Goal: Use online tool/utility

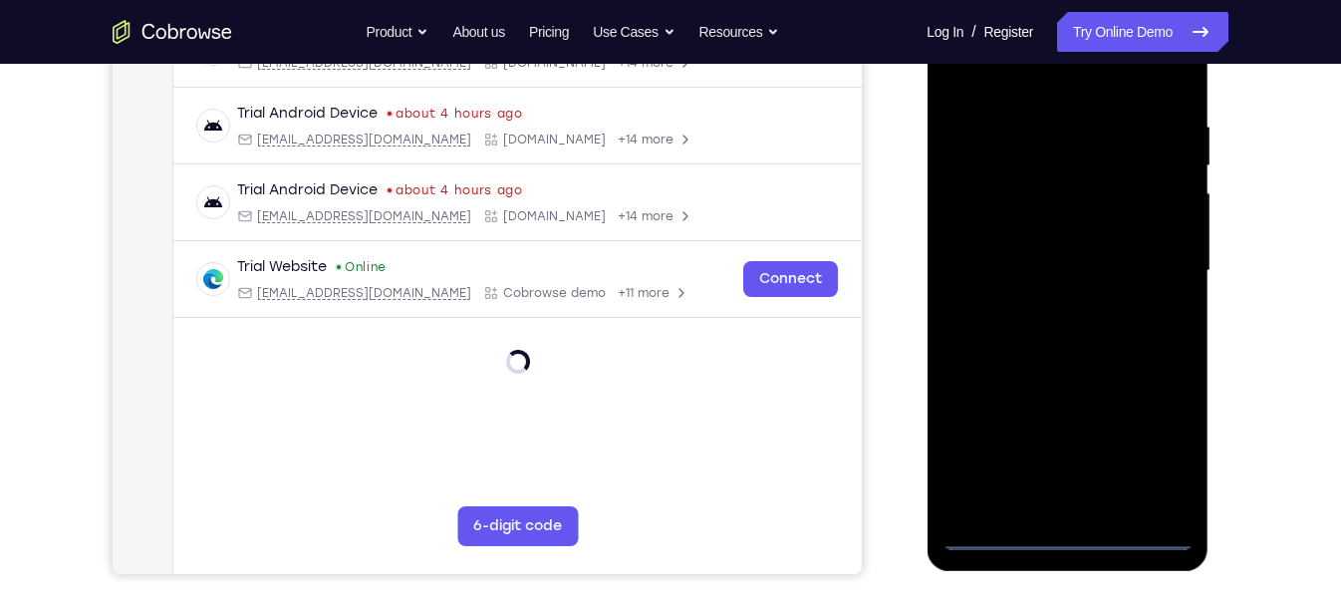
scroll to position [356, 0]
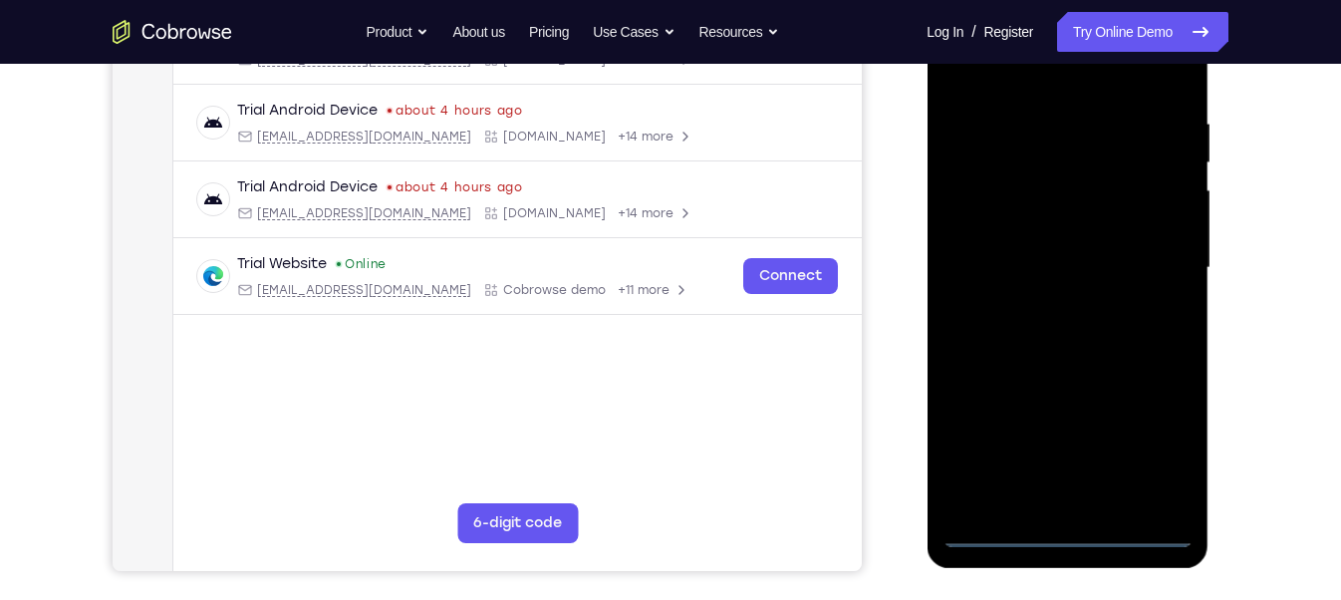
click at [1070, 536] on div at bounding box center [1067, 268] width 251 height 558
click at [1167, 435] on div at bounding box center [1067, 268] width 251 height 558
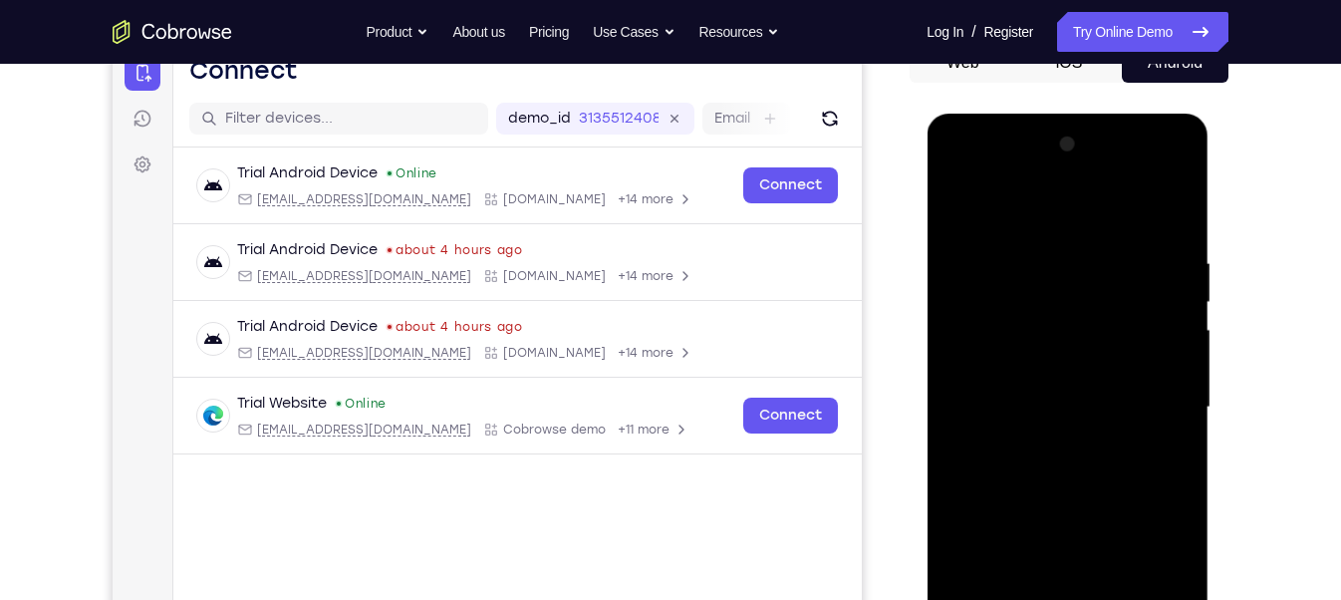
scroll to position [216, 0]
click at [973, 176] on div at bounding box center [1067, 408] width 251 height 558
click at [1139, 401] on div at bounding box center [1067, 408] width 251 height 558
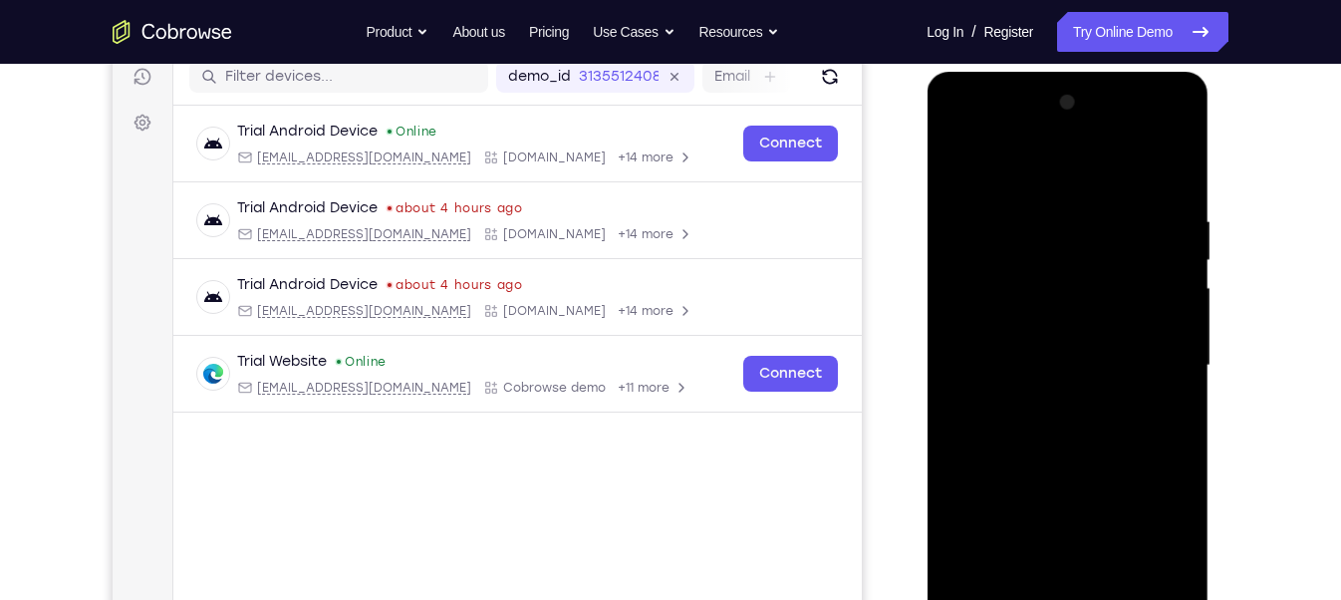
scroll to position [264, 0]
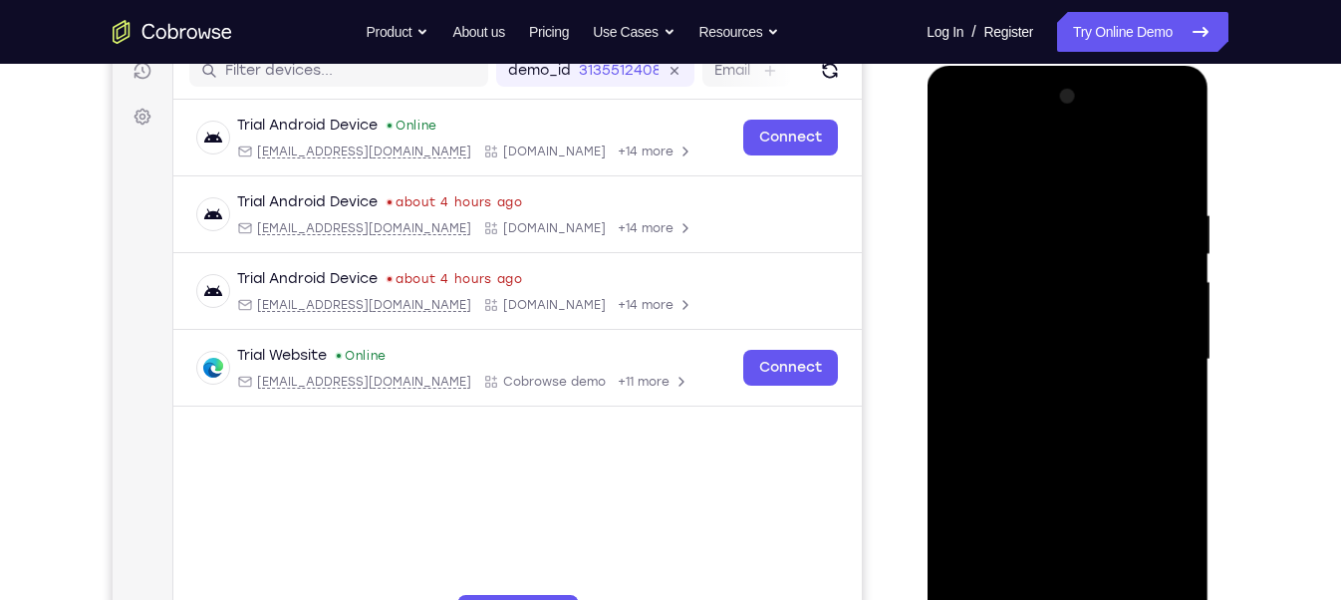
click at [1152, 353] on div at bounding box center [1067, 360] width 251 height 558
click at [1044, 404] on div at bounding box center [1067, 360] width 251 height 558
click at [1039, 348] on div at bounding box center [1067, 360] width 251 height 558
click at [1036, 318] on div at bounding box center [1067, 360] width 251 height 558
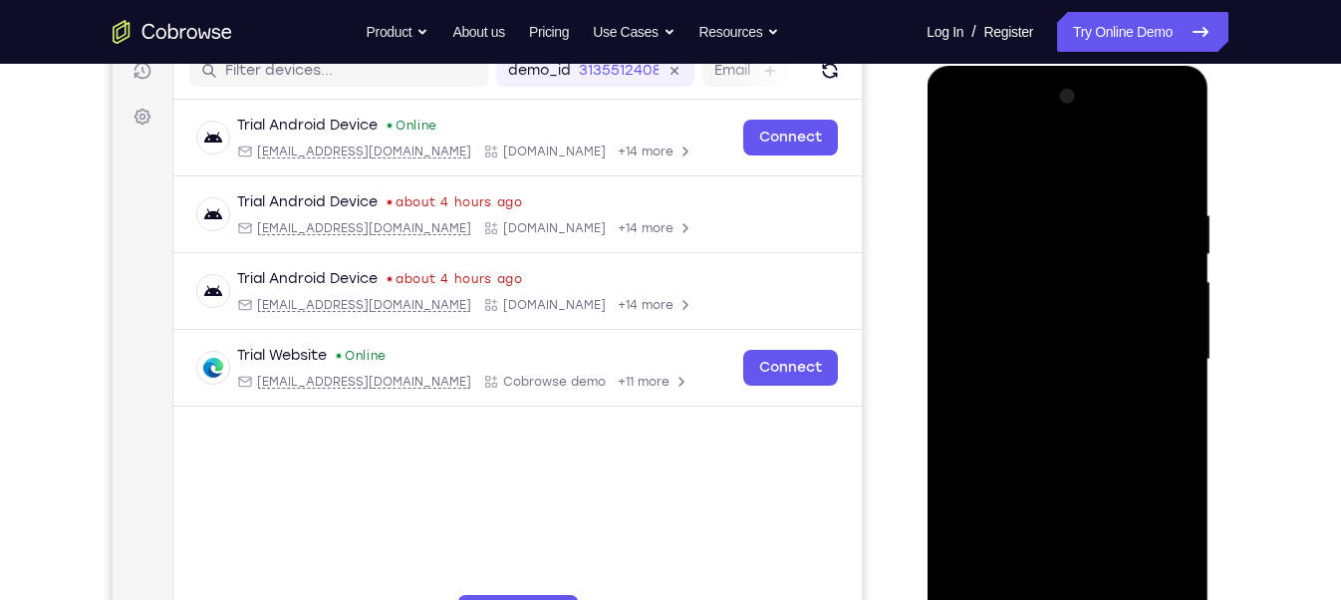
click at [1048, 356] on div at bounding box center [1067, 360] width 251 height 558
click at [1049, 424] on div at bounding box center [1067, 360] width 251 height 558
click at [1052, 422] on div at bounding box center [1067, 360] width 251 height 558
click at [1078, 423] on div at bounding box center [1067, 360] width 251 height 558
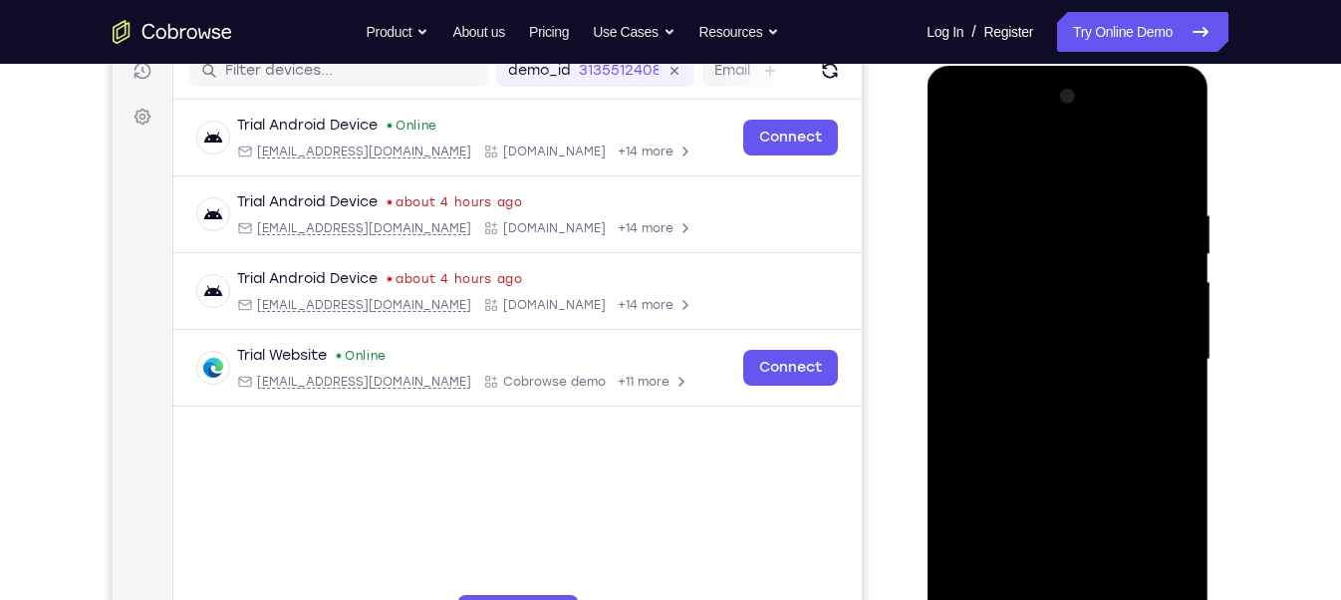
click at [1071, 437] on div at bounding box center [1067, 360] width 251 height 558
click at [1074, 429] on div at bounding box center [1067, 360] width 251 height 558
drag, startPoint x: 1072, startPoint y: 261, endPoint x: 1055, endPoint y: 430, distance: 169.3
click at [1055, 430] on div at bounding box center [1067, 360] width 251 height 558
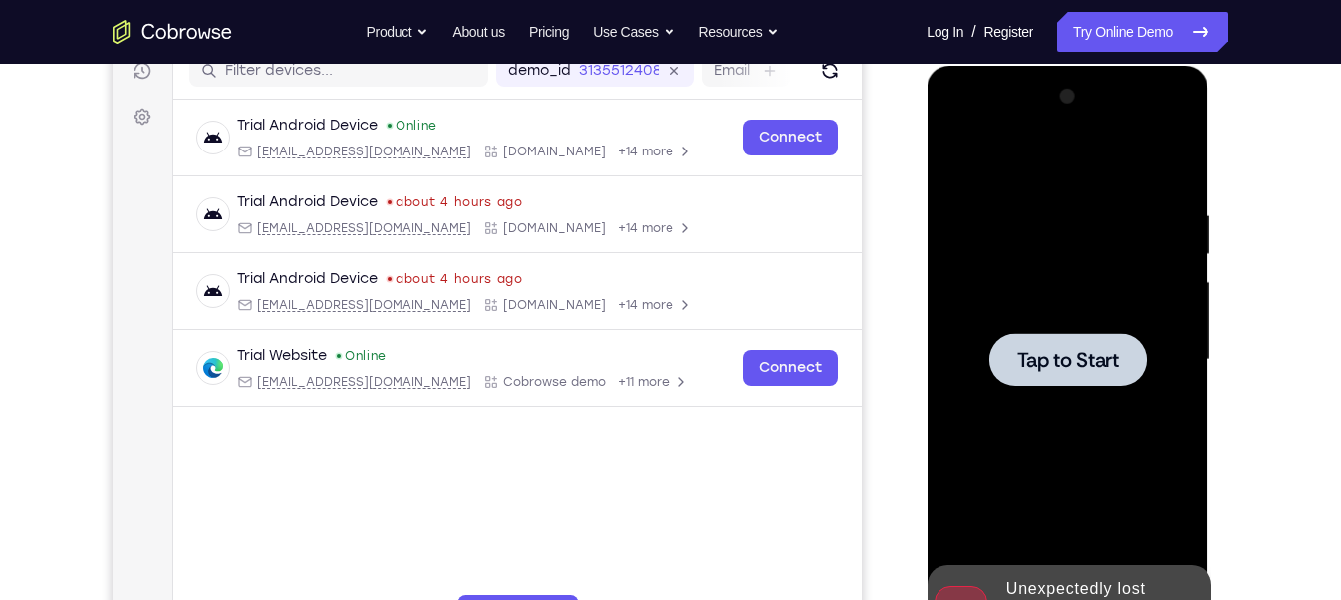
click at [1059, 409] on div at bounding box center [1067, 360] width 251 height 558
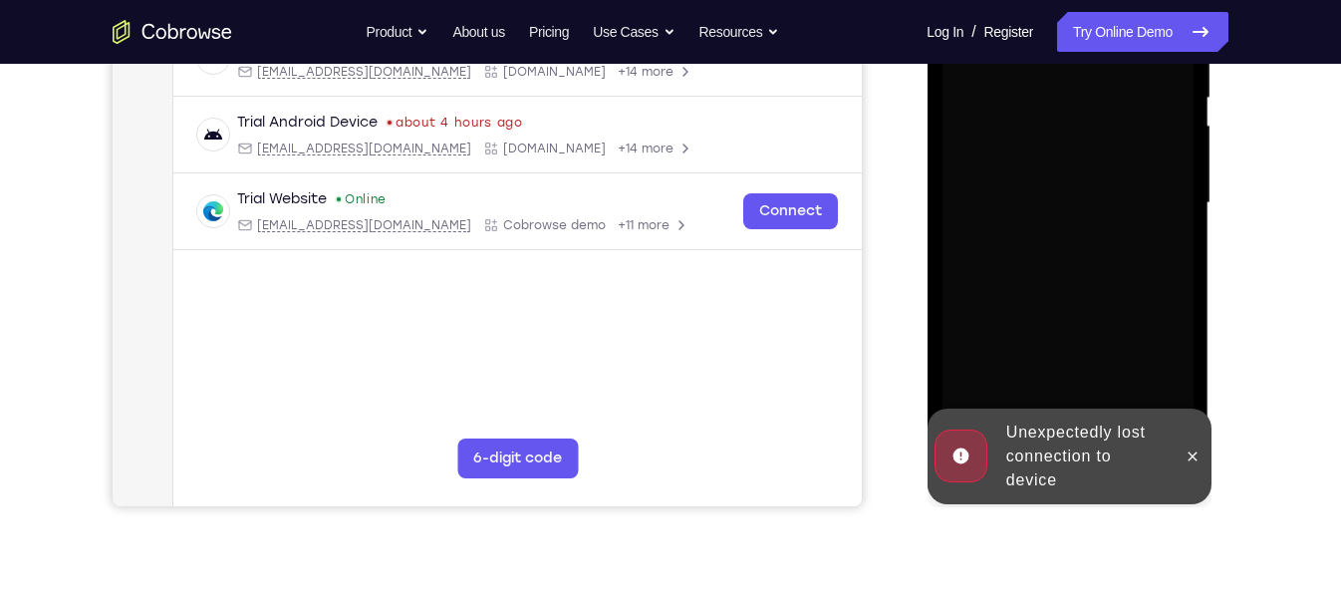
scroll to position [423, 0]
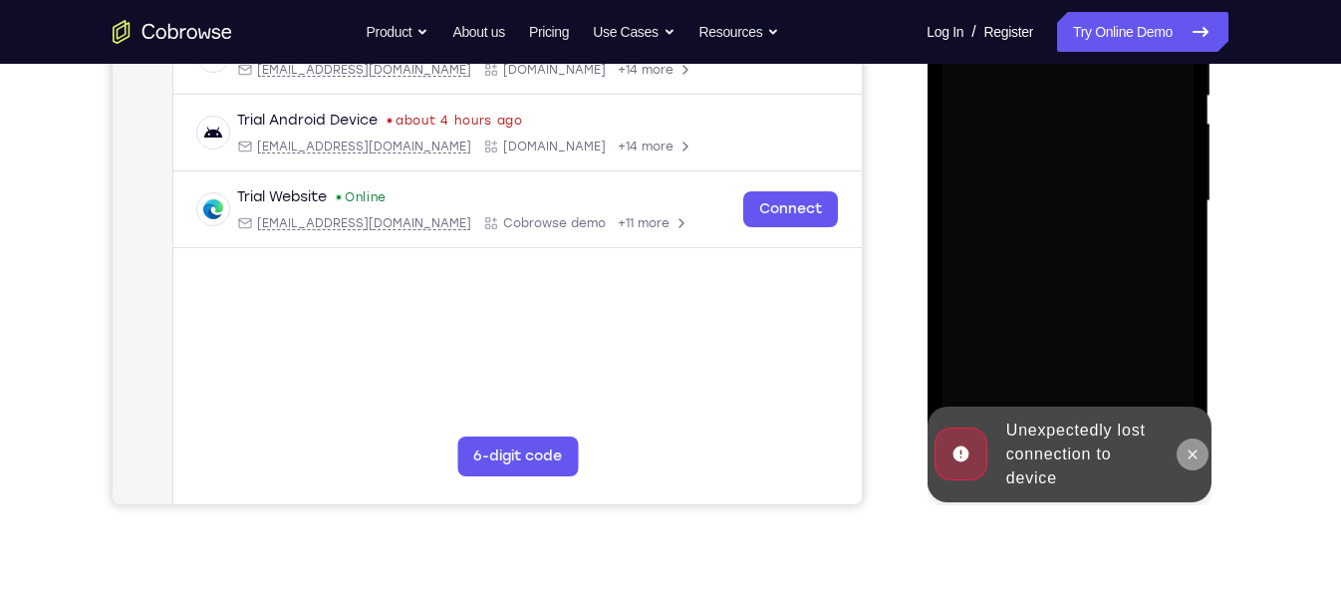
click at [1185, 446] on icon at bounding box center [1192, 454] width 16 height 16
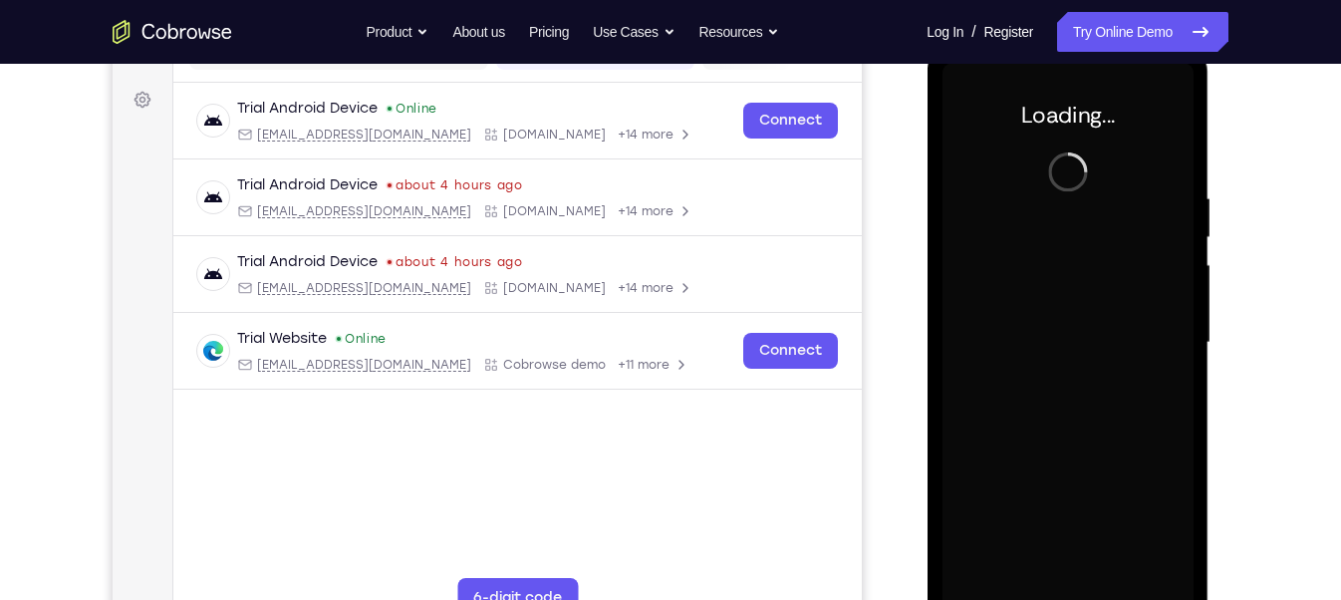
scroll to position [280, 0]
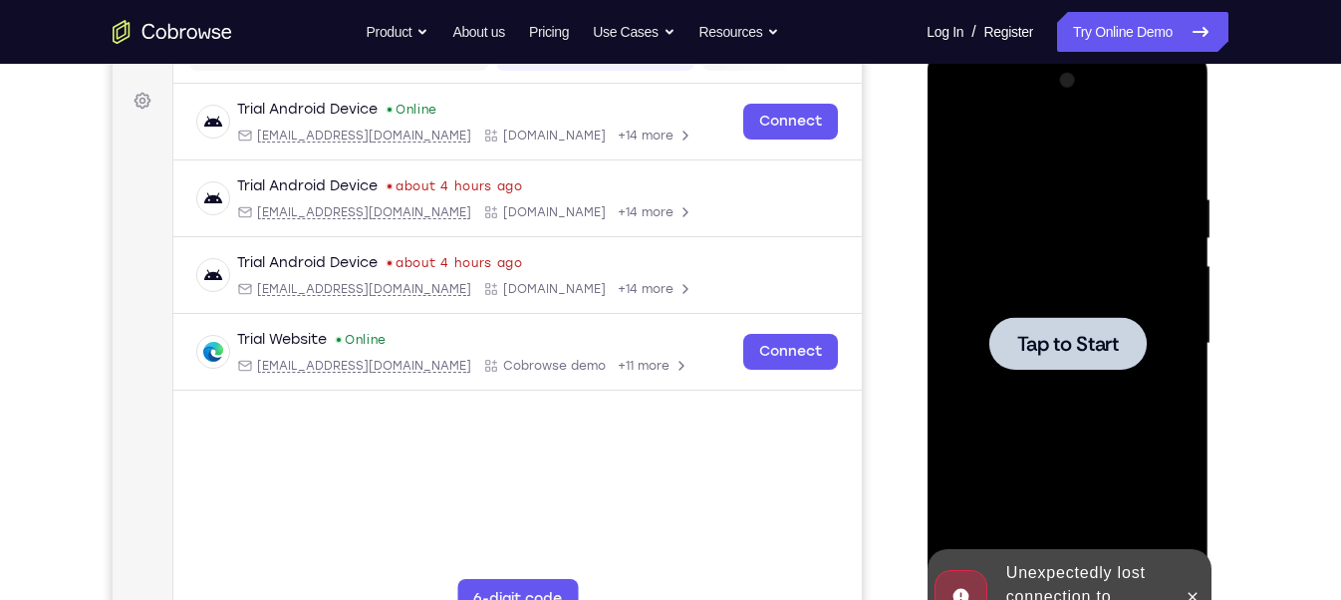
click at [1074, 418] on div at bounding box center [1067, 344] width 251 height 558
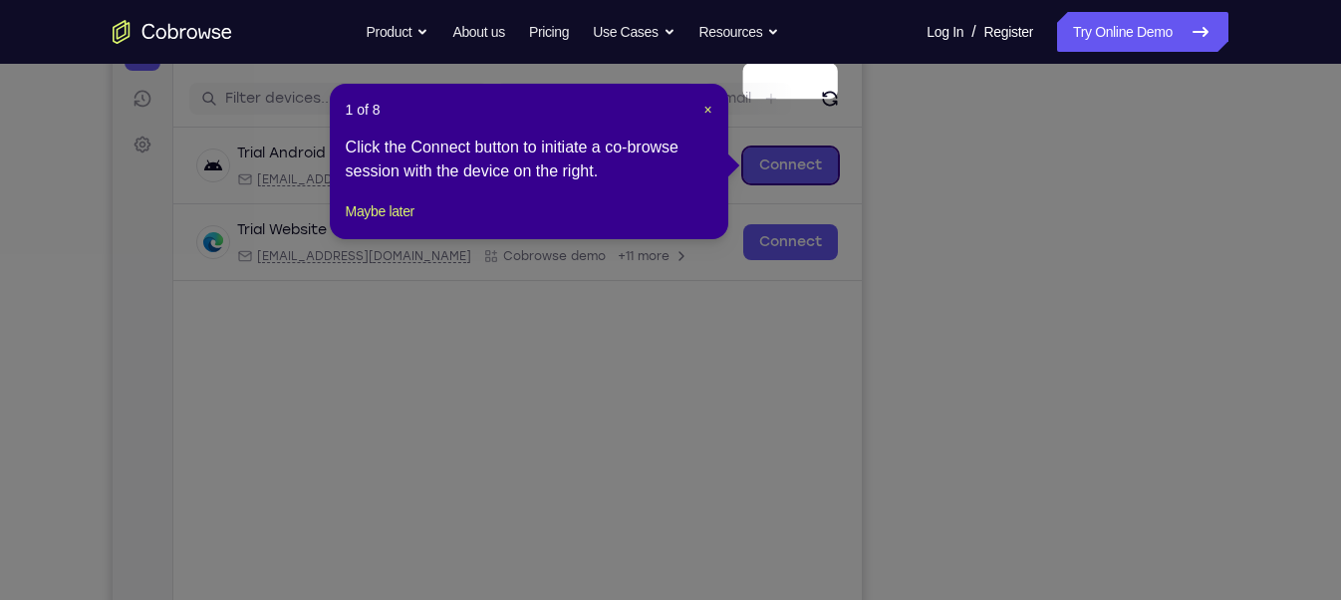
scroll to position [232, 0]
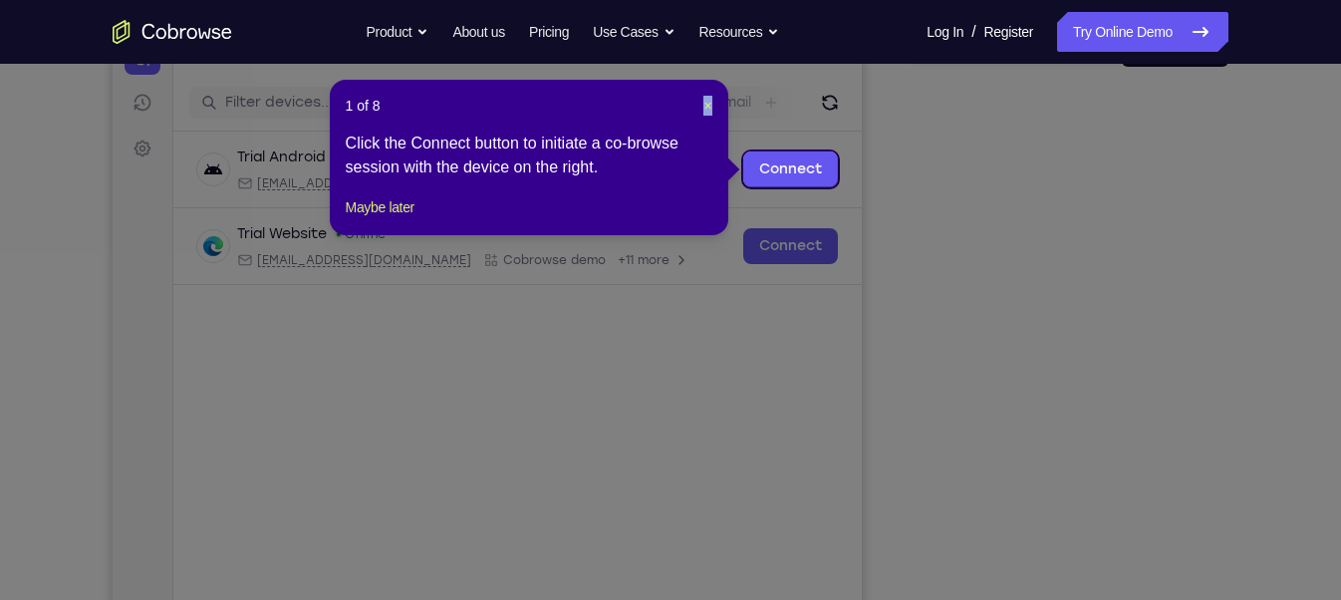
drag, startPoint x: 717, startPoint y: 103, endPoint x: 696, endPoint y: 105, distance: 21.0
click at [696, 105] on div "1 of 8 × Click the Connect button to initiate a co-browse session with the devi…" at bounding box center [529, 157] width 399 height 155
click at [705, 105] on span "×" at bounding box center [708, 106] width 8 height 16
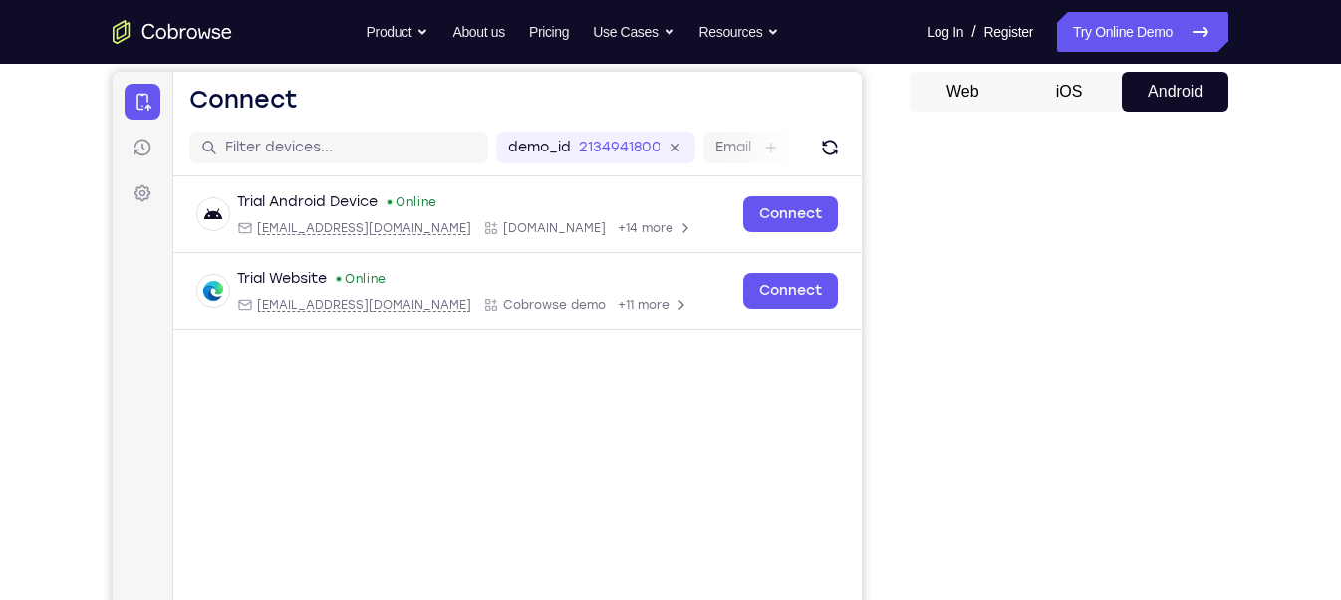
scroll to position [176, 0]
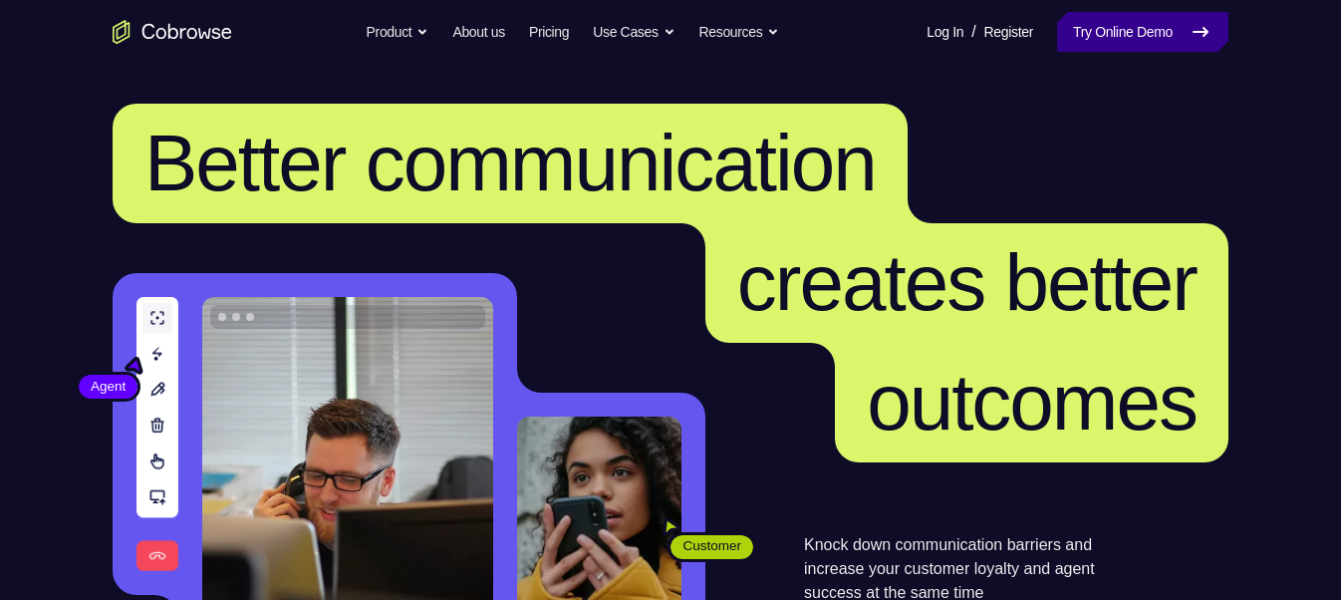
click at [1081, 19] on link "Try Online Demo" at bounding box center [1142, 32] width 171 height 40
click at [1148, 21] on link "Try Online Demo" at bounding box center [1142, 32] width 171 height 40
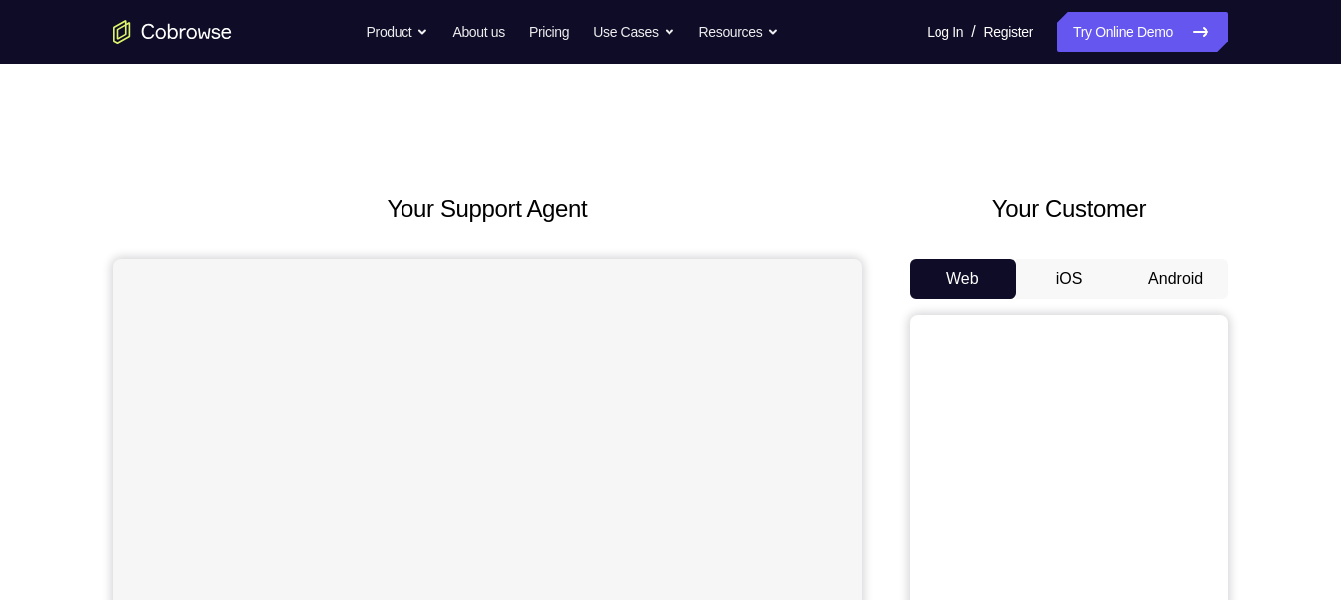
click at [1203, 288] on button "Android" at bounding box center [1175, 279] width 107 height 40
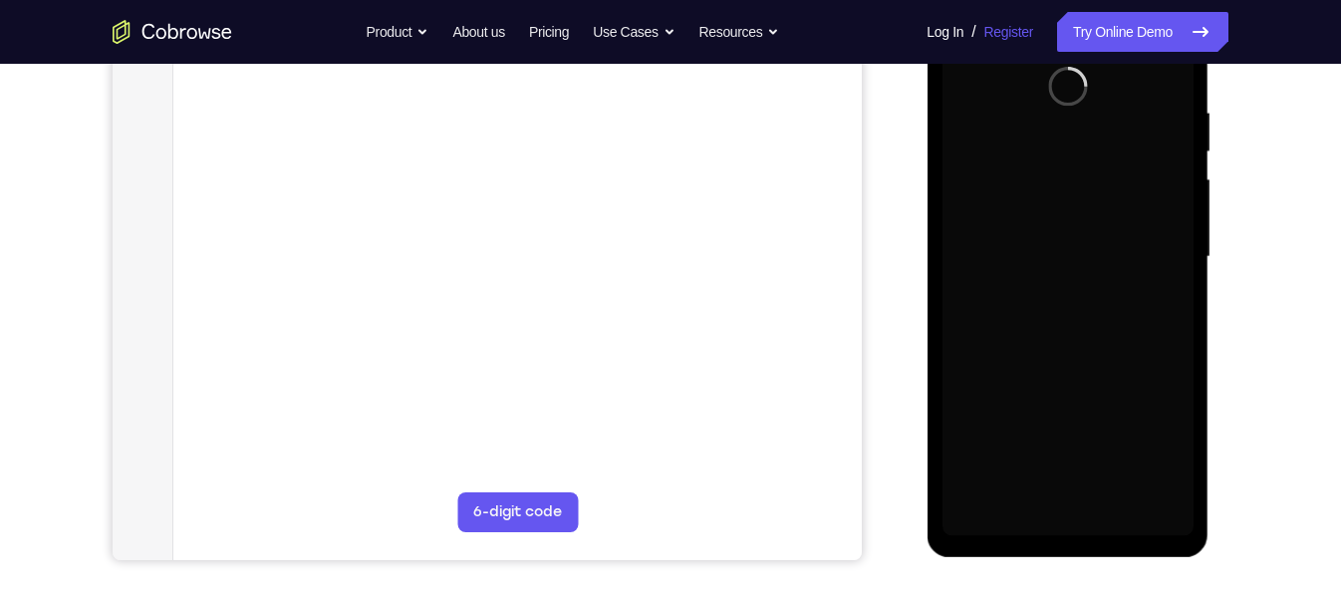
scroll to position [370, 0]
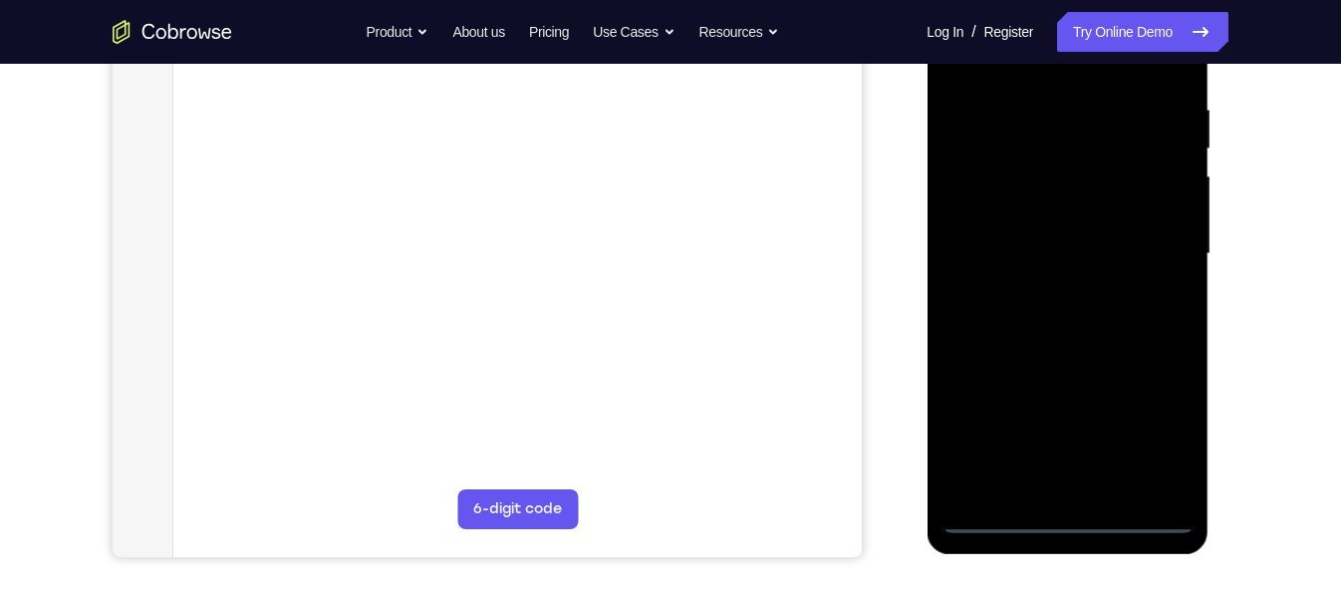
click at [1067, 511] on div at bounding box center [1067, 254] width 251 height 558
click at [1068, 523] on div at bounding box center [1067, 254] width 251 height 558
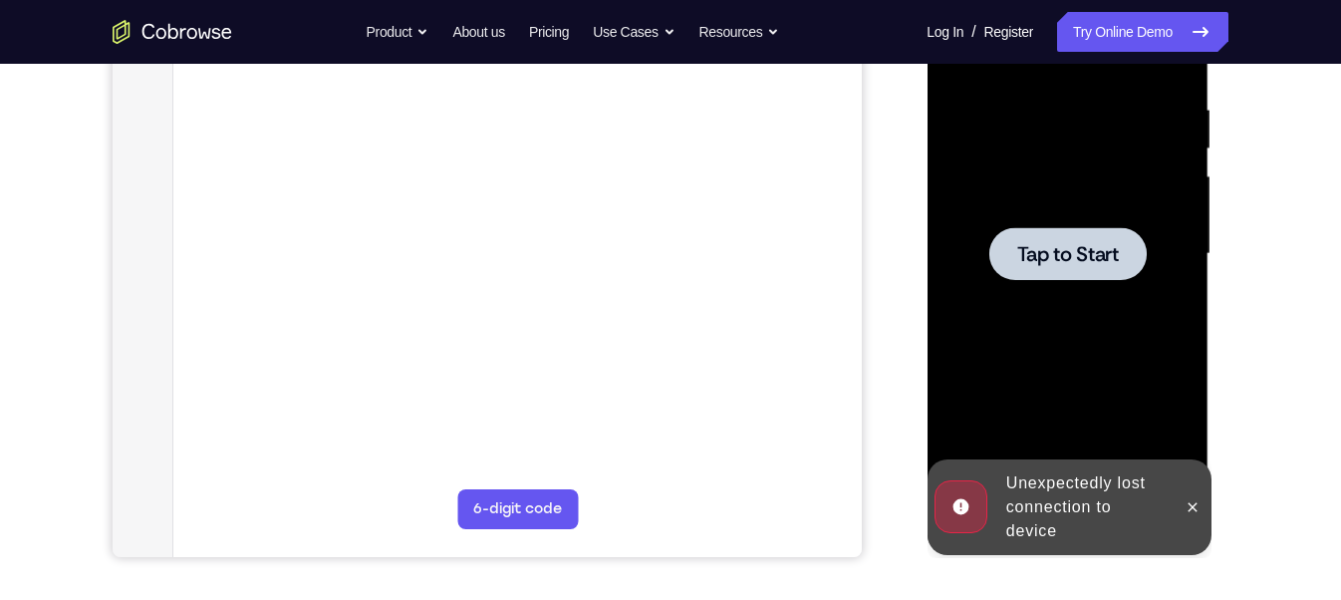
click at [1078, 378] on div at bounding box center [1067, 254] width 251 height 558
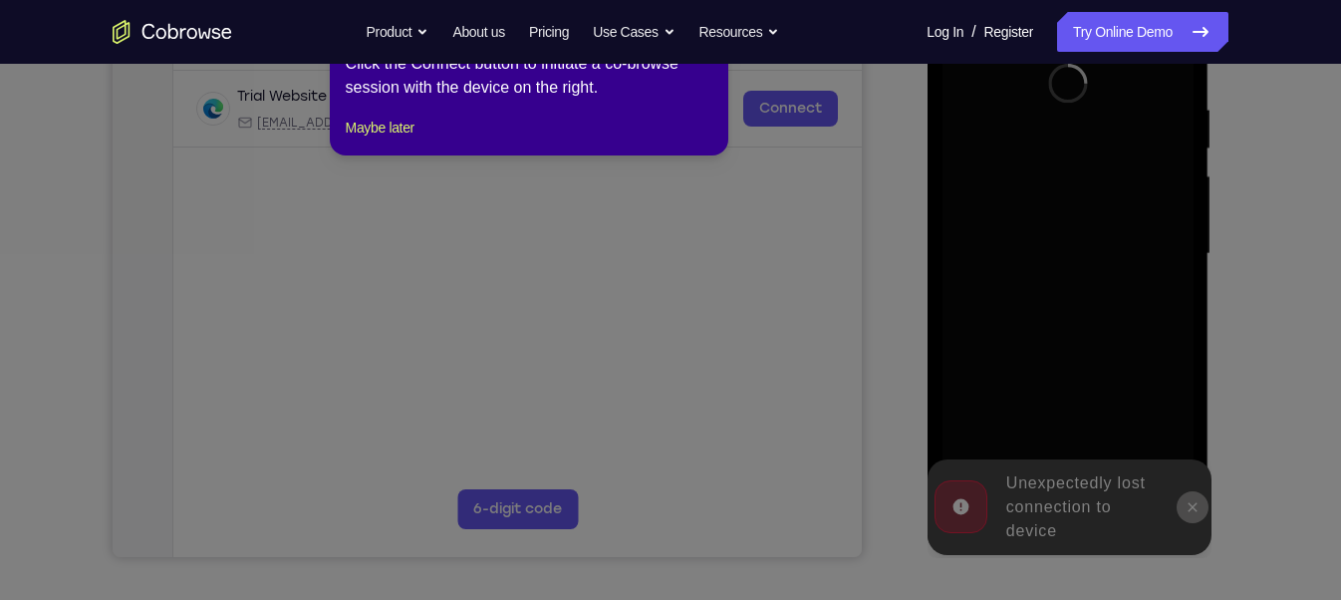
click at [1197, 496] on icon at bounding box center [679, 300] width 1358 height 600
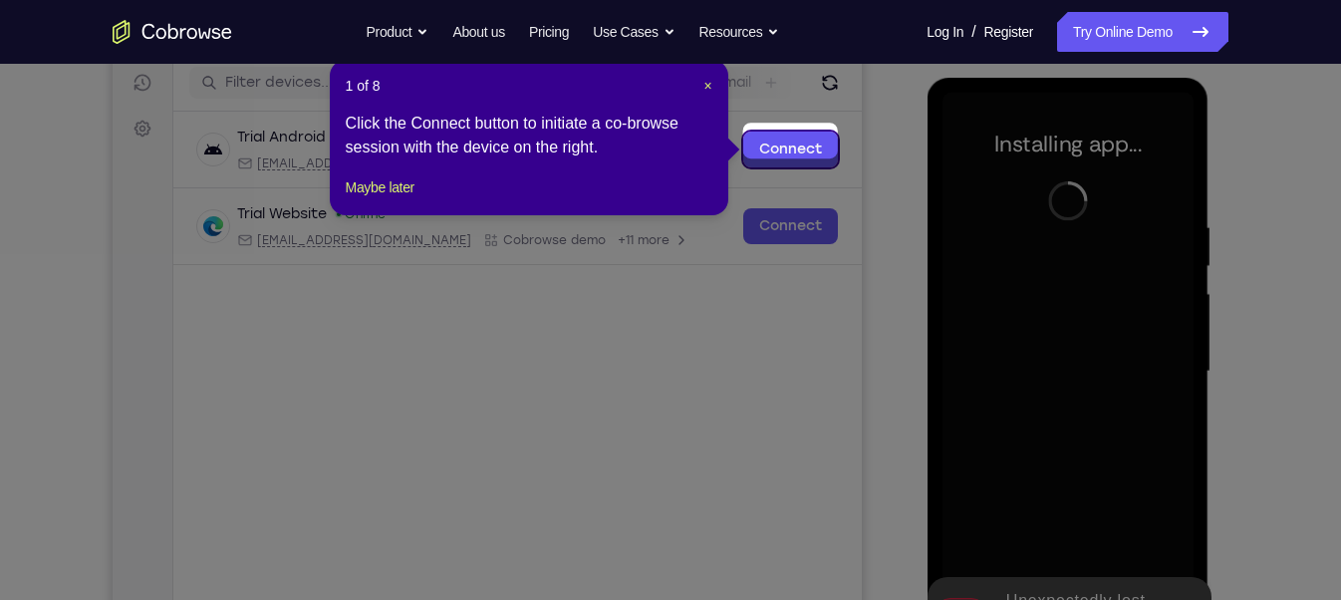
scroll to position [247, 0]
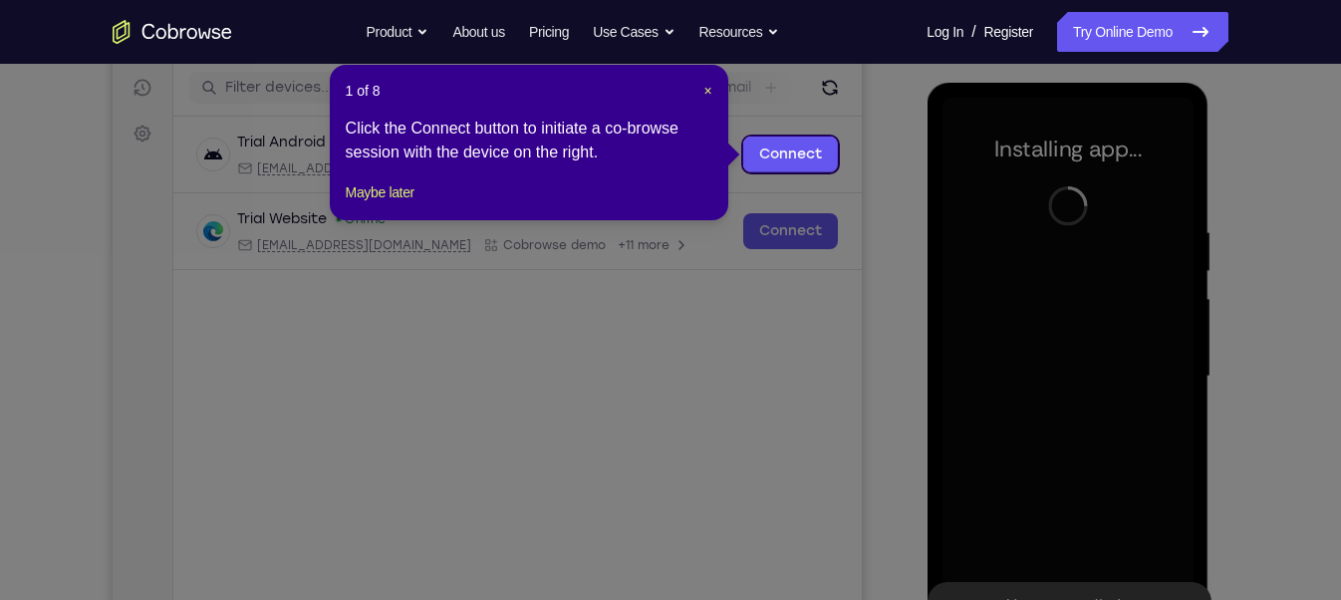
click at [707, 101] on div "1 of 8 × Click the Connect button to initiate a co-browse session with the devi…" at bounding box center [529, 142] width 399 height 155
click at [707, 91] on span "×" at bounding box center [708, 91] width 8 height 16
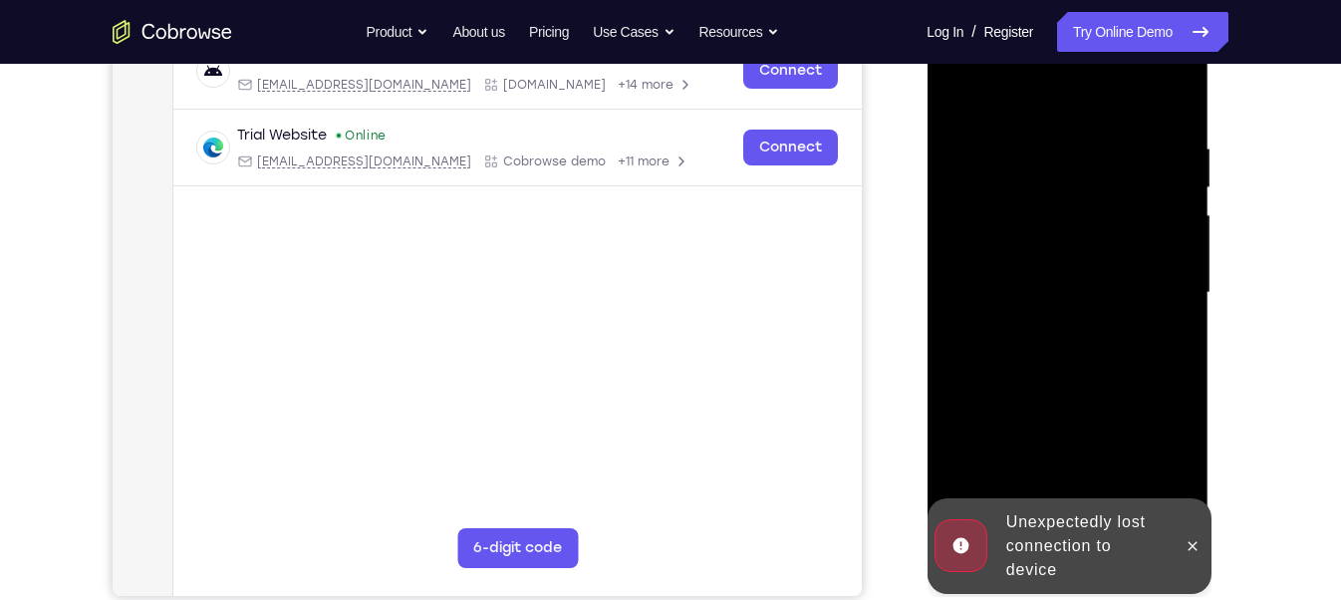
scroll to position [334, 0]
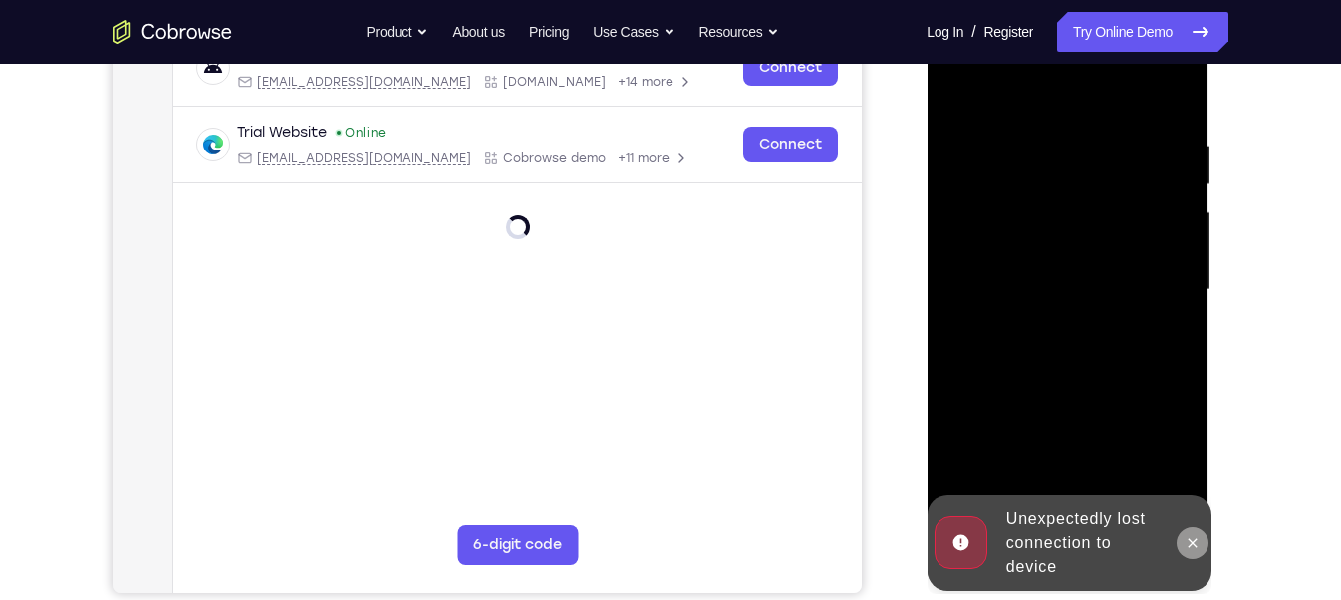
click at [1194, 537] on icon at bounding box center [1192, 543] width 16 height 16
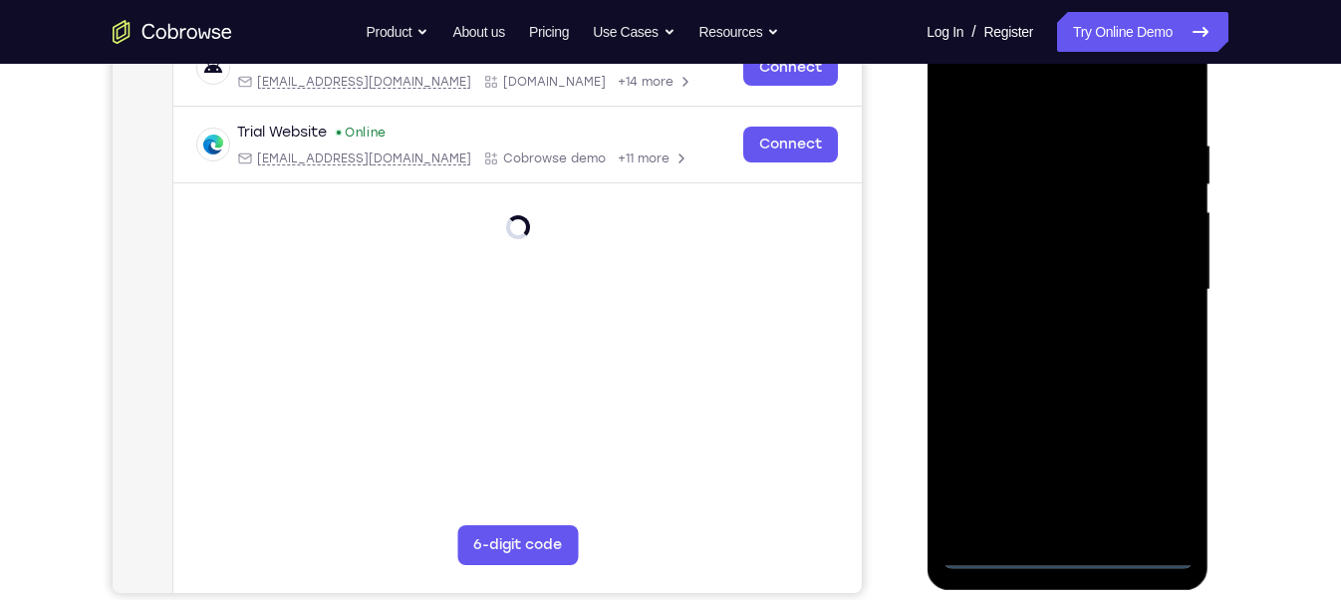
click at [1072, 549] on div at bounding box center [1067, 290] width 251 height 558
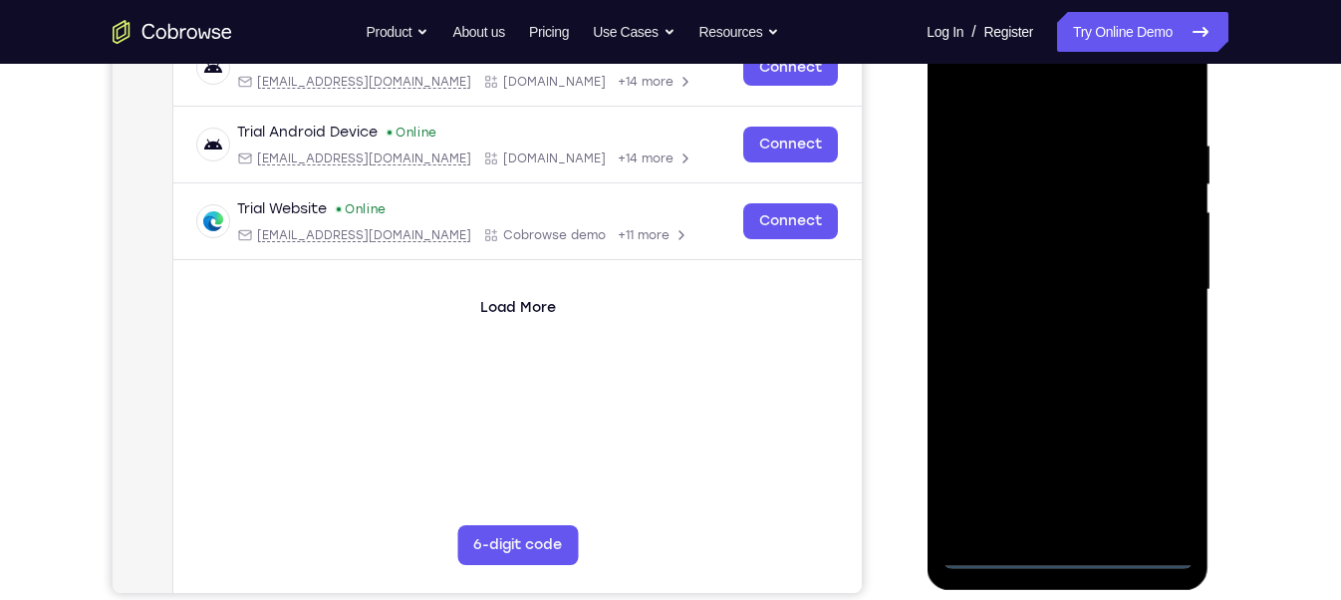
click at [1148, 463] on div at bounding box center [1067, 290] width 251 height 558
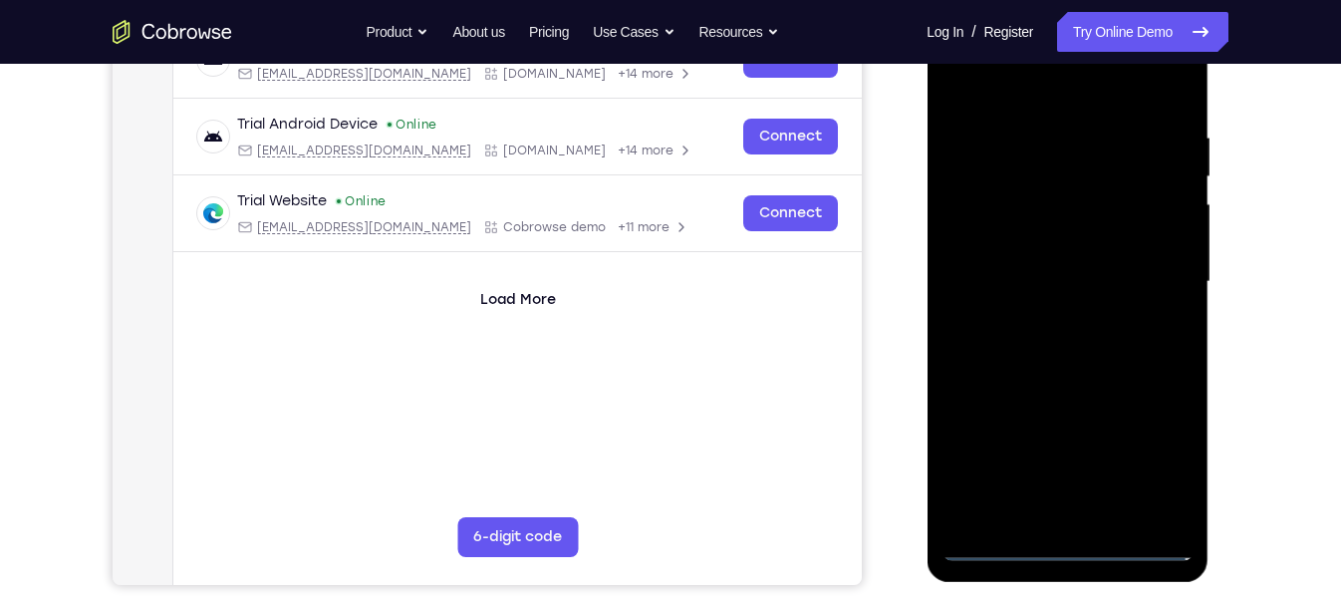
click at [1154, 461] on div at bounding box center [1067, 282] width 251 height 558
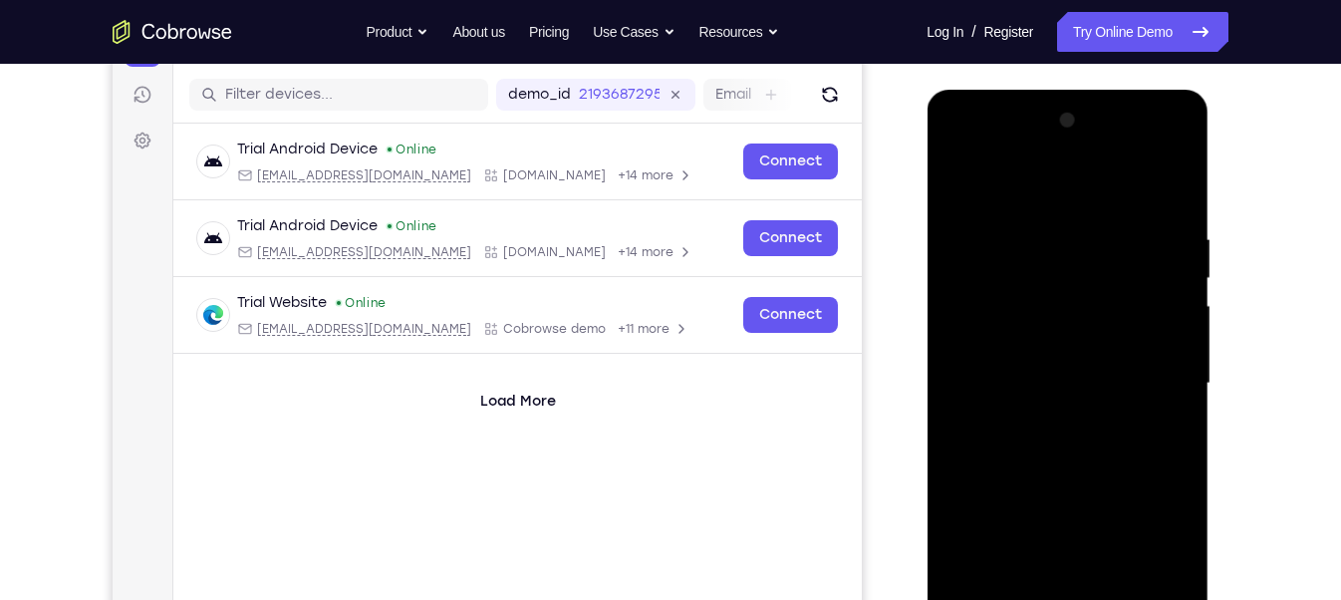
scroll to position [238, 0]
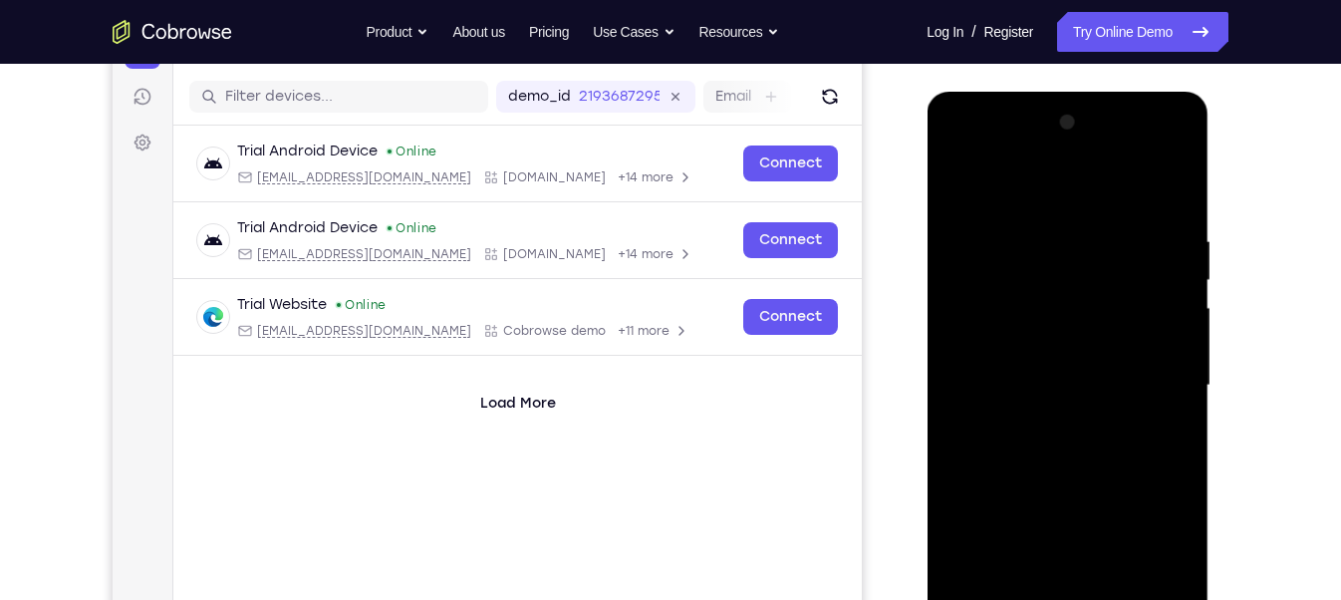
click at [963, 158] on div at bounding box center [1067, 386] width 251 height 558
click at [960, 154] on div at bounding box center [1067, 386] width 251 height 558
click at [1155, 370] on div at bounding box center [1067, 386] width 251 height 558
click at [1146, 387] on div at bounding box center [1067, 386] width 251 height 558
click at [1044, 421] on div at bounding box center [1067, 386] width 251 height 558
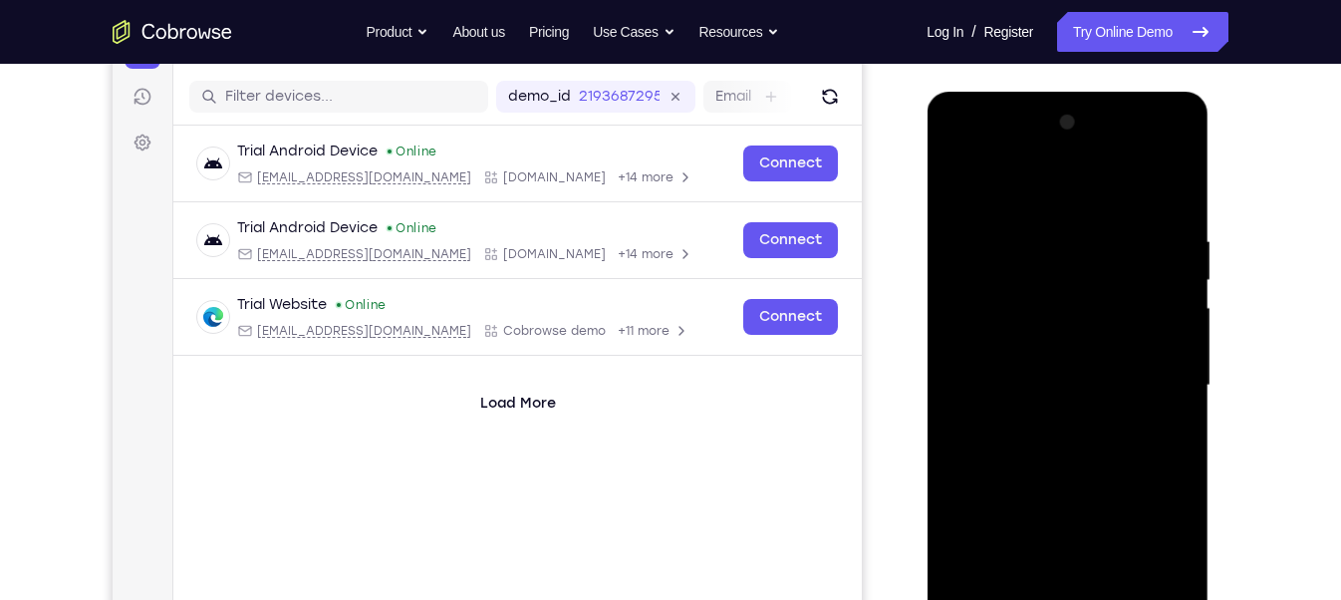
click at [1055, 361] on div at bounding box center [1067, 386] width 251 height 558
click at [1046, 357] on div at bounding box center [1067, 386] width 251 height 558
click at [1069, 375] on div at bounding box center [1067, 386] width 251 height 558
click at [1067, 452] on div at bounding box center [1067, 386] width 251 height 558
click at [1075, 443] on div at bounding box center [1067, 386] width 251 height 558
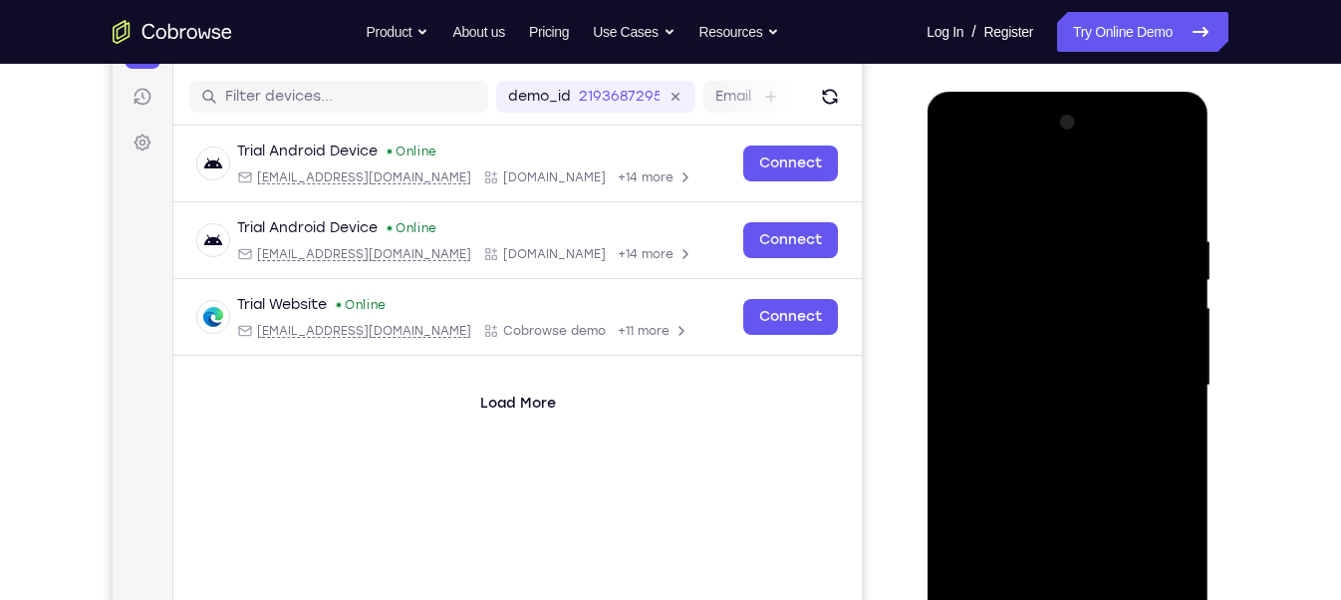
click at [1084, 438] on div at bounding box center [1067, 386] width 251 height 558
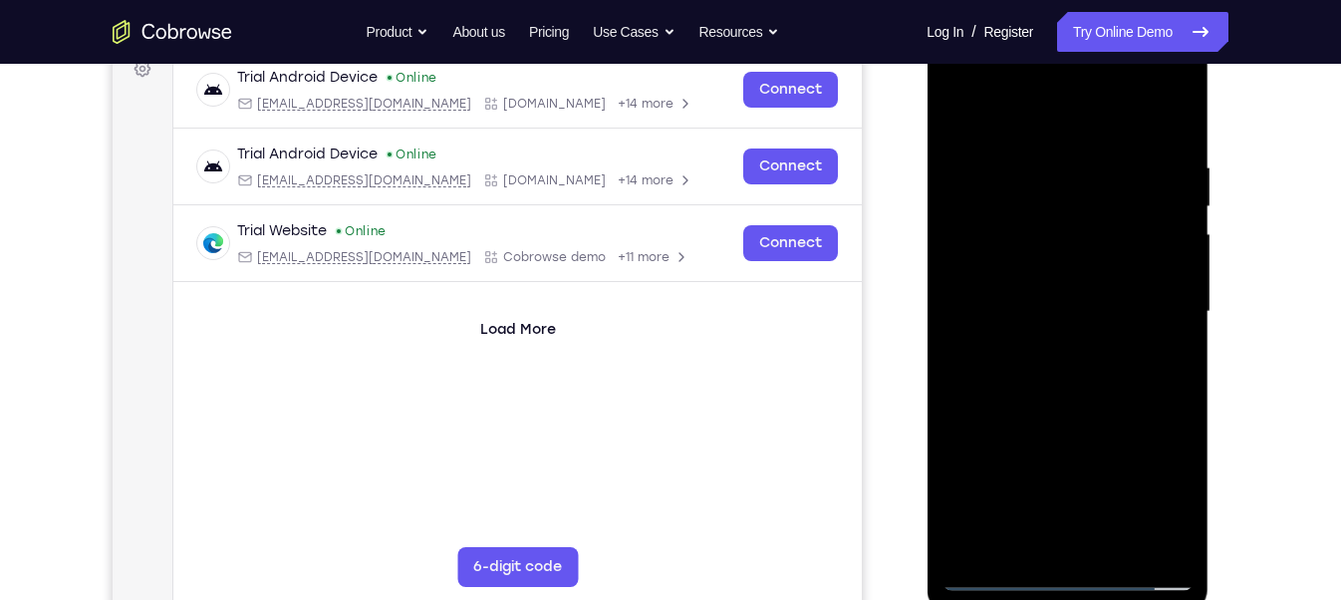
scroll to position [313, 0]
click at [1098, 400] on div at bounding box center [1067, 311] width 251 height 558
drag, startPoint x: 1051, startPoint y: 414, endPoint x: 1069, endPoint y: 318, distance: 97.3
click at [1069, 318] on div at bounding box center [1067, 311] width 251 height 558
click at [962, 466] on div at bounding box center [1067, 311] width 251 height 558
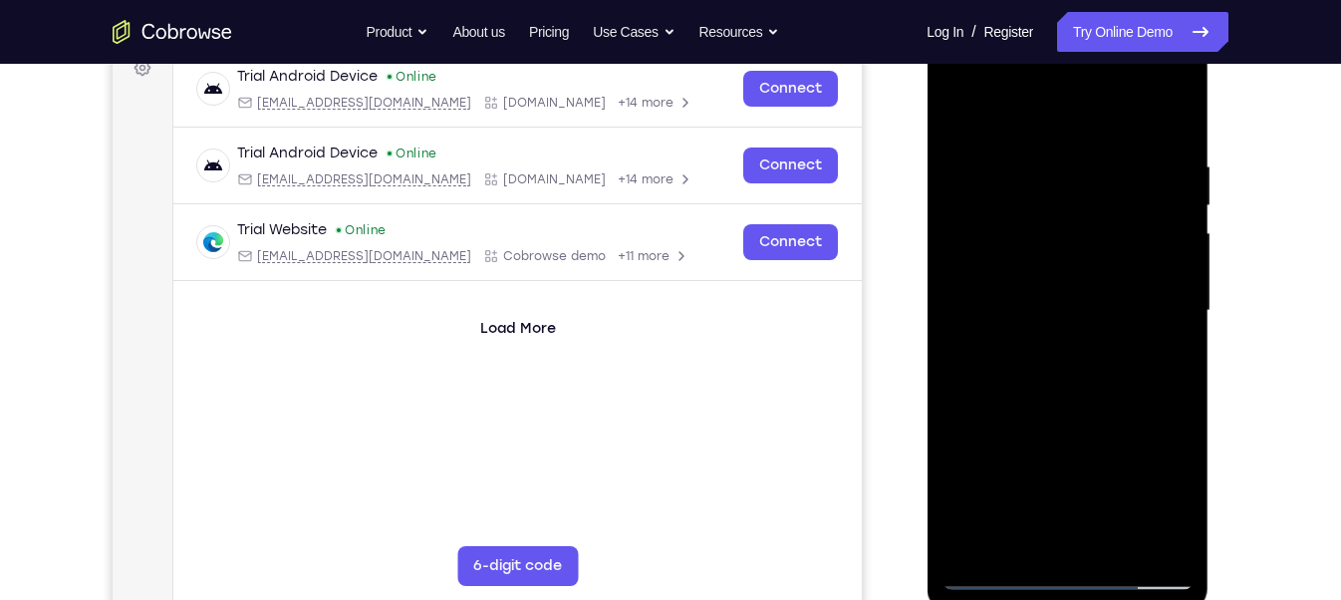
drag, startPoint x: 1133, startPoint y: 287, endPoint x: 1109, endPoint y: 434, distance: 149.4
click at [1109, 434] on div at bounding box center [1067, 311] width 251 height 558
click at [1166, 403] on div at bounding box center [1067, 311] width 251 height 558
click at [1181, 400] on div at bounding box center [1067, 311] width 251 height 558
click at [1180, 400] on div at bounding box center [1067, 311] width 251 height 558
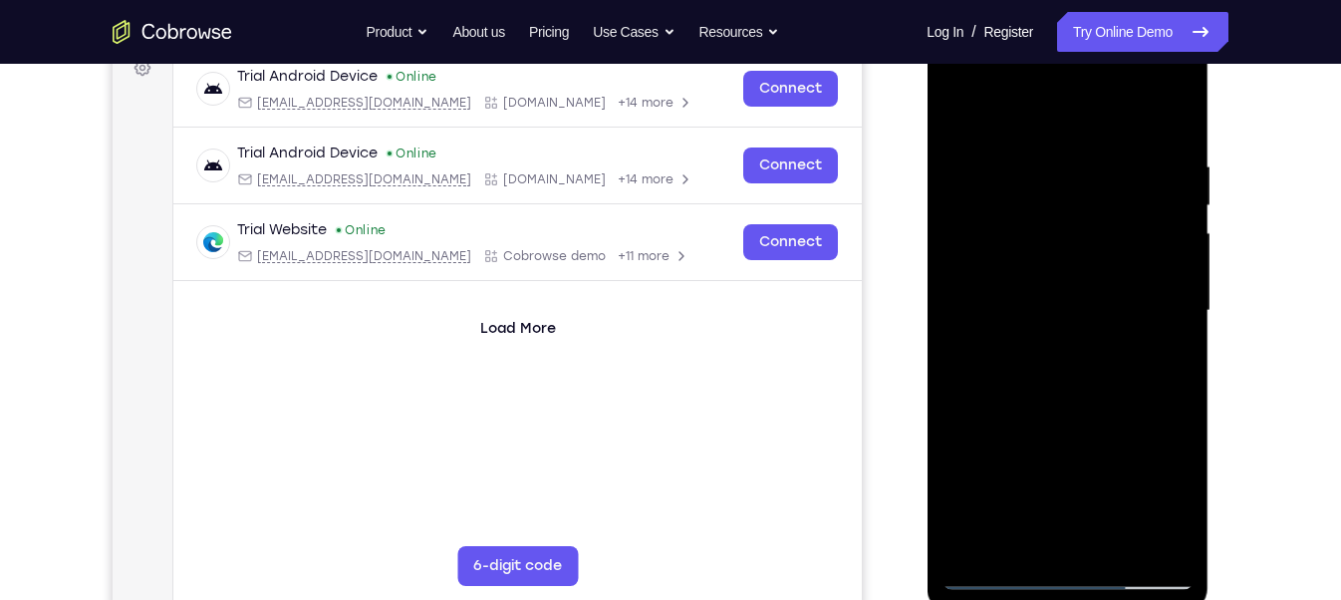
click at [1046, 186] on div at bounding box center [1067, 311] width 251 height 558
drag, startPoint x: 1132, startPoint y: 292, endPoint x: 1015, endPoint y: 317, distance: 119.2
click at [1015, 317] on div at bounding box center [1067, 311] width 251 height 558
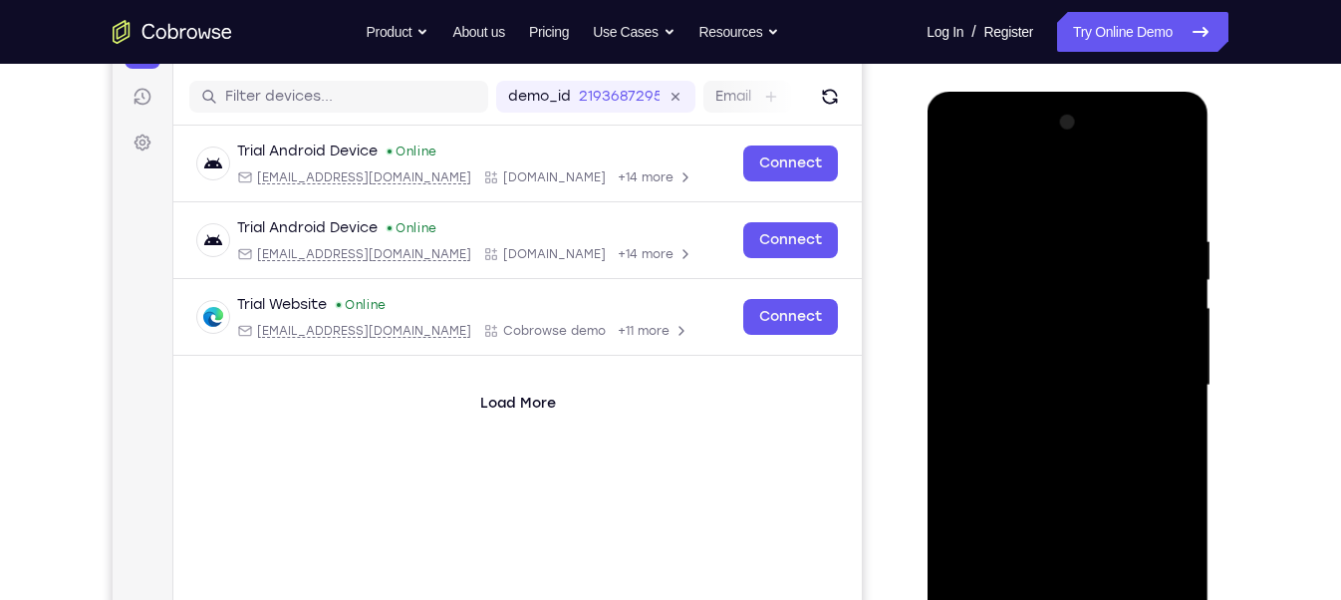
scroll to position [247, 0]
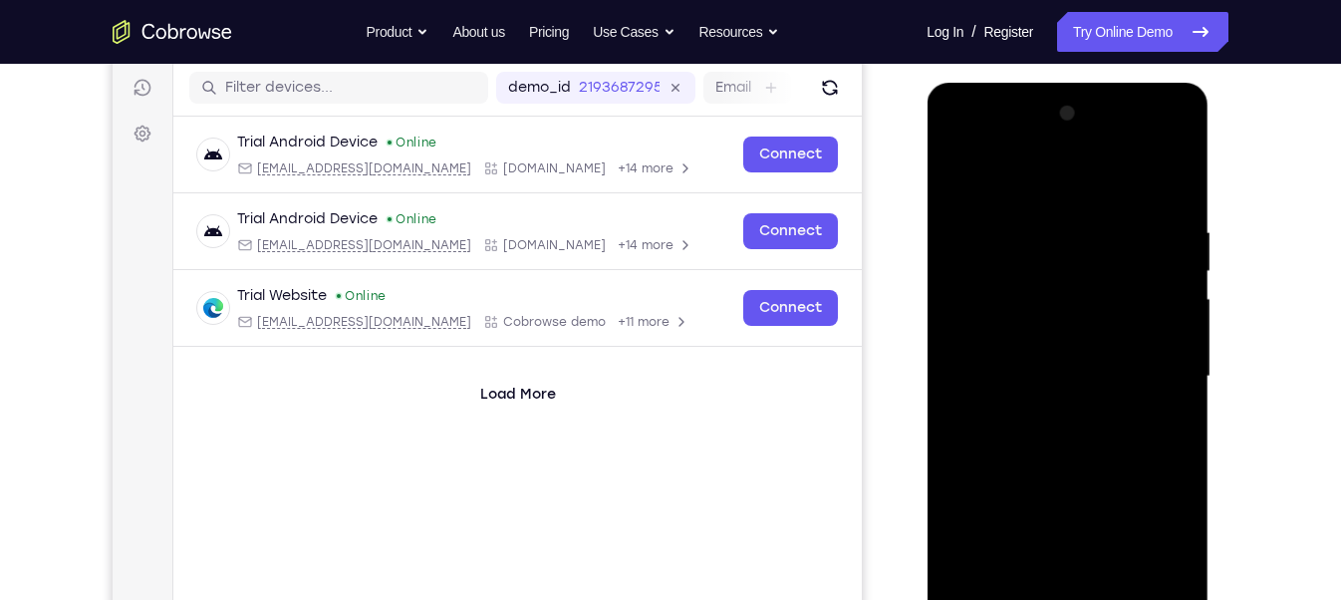
click at [1171, 180] on div at bounding box center [1067, 377] width 251 height 558
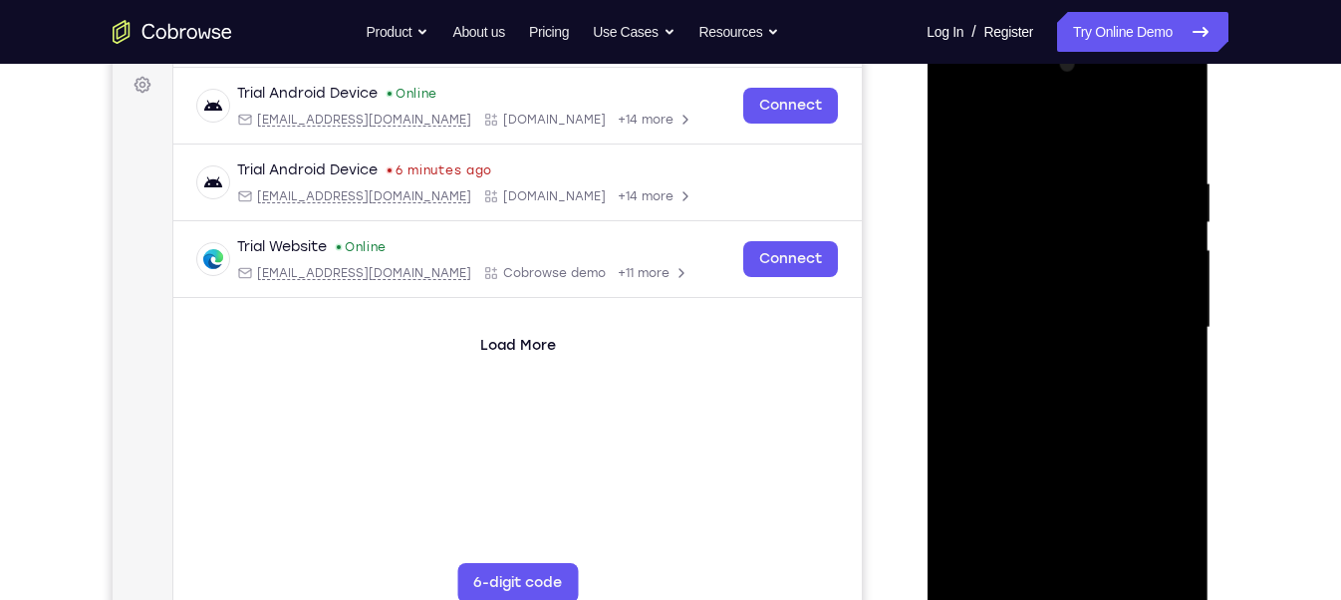
scroll to position [280, 0]
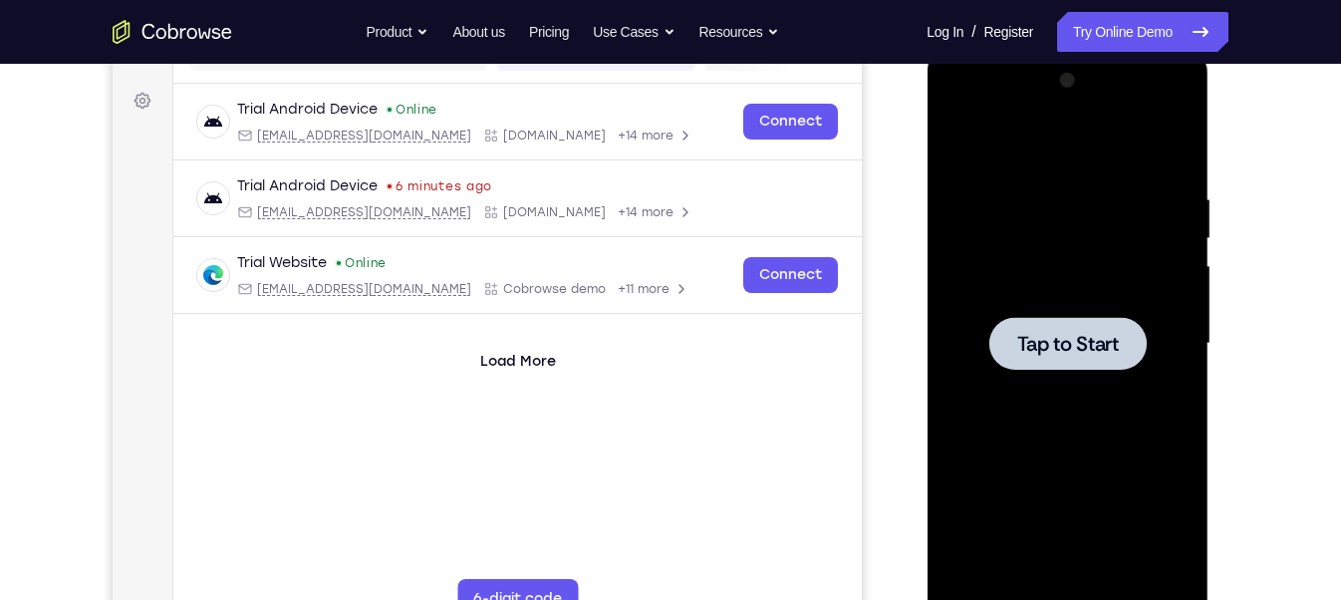
click at [1104, 388] on div at bounding box center [1067, 344] width 251 height 558
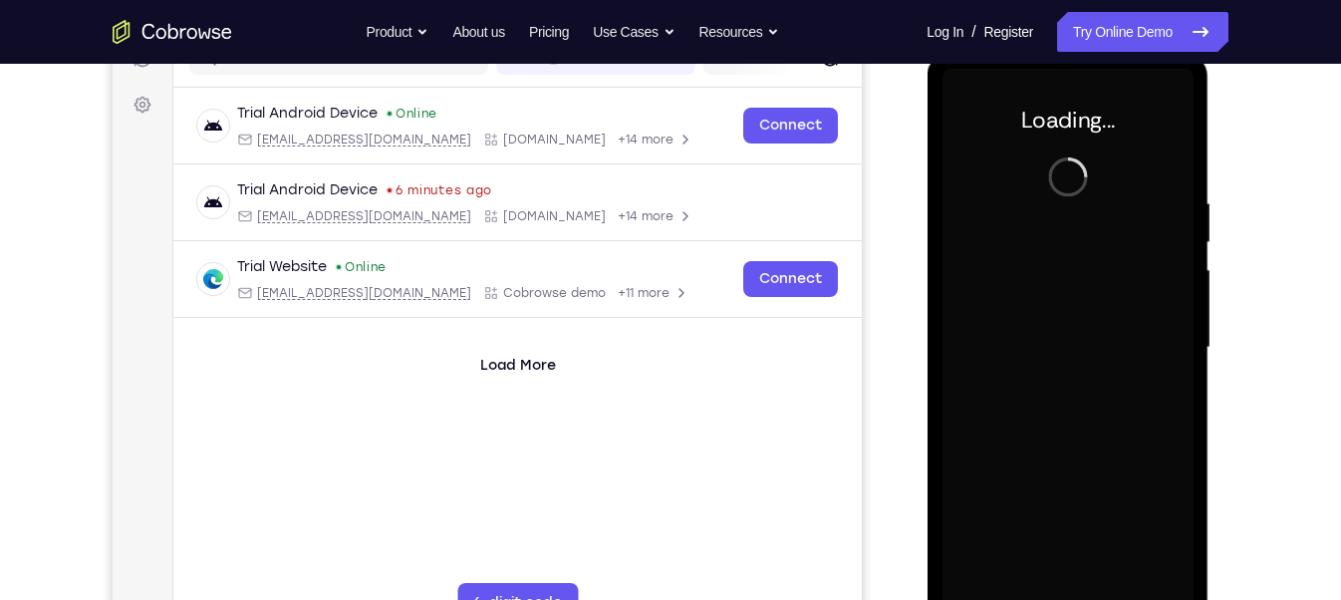
scroll to position [278, 0]
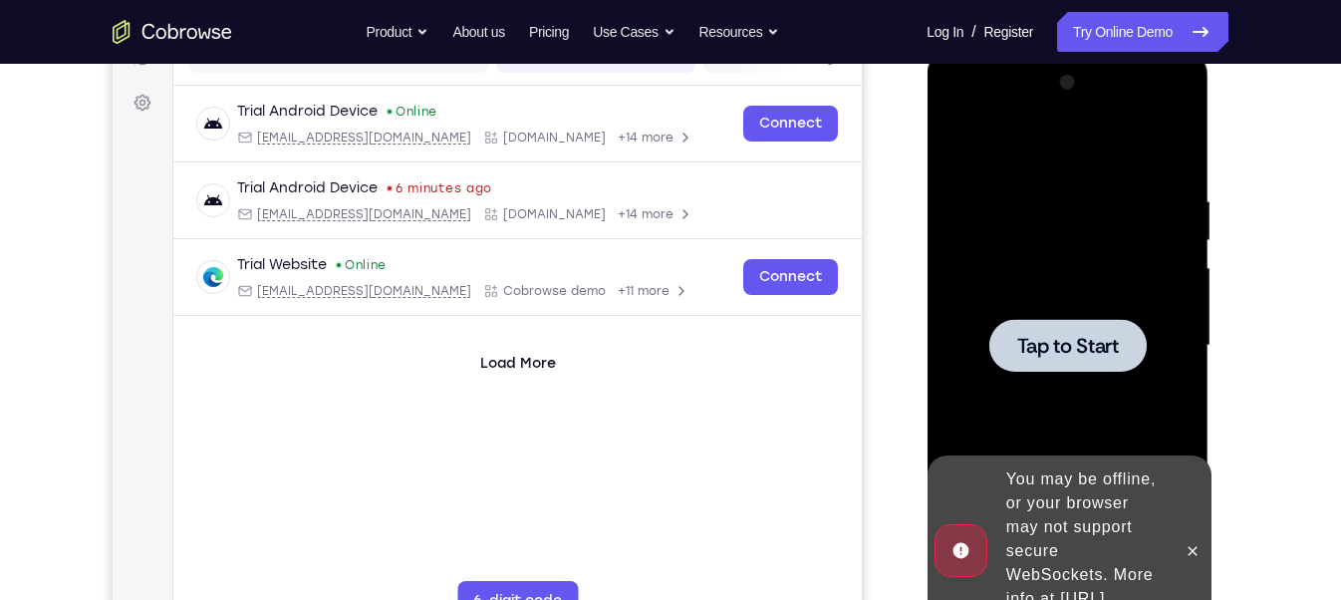
click at [1077, 222] on div at bounding box center [1067, 346] width 251 height 558
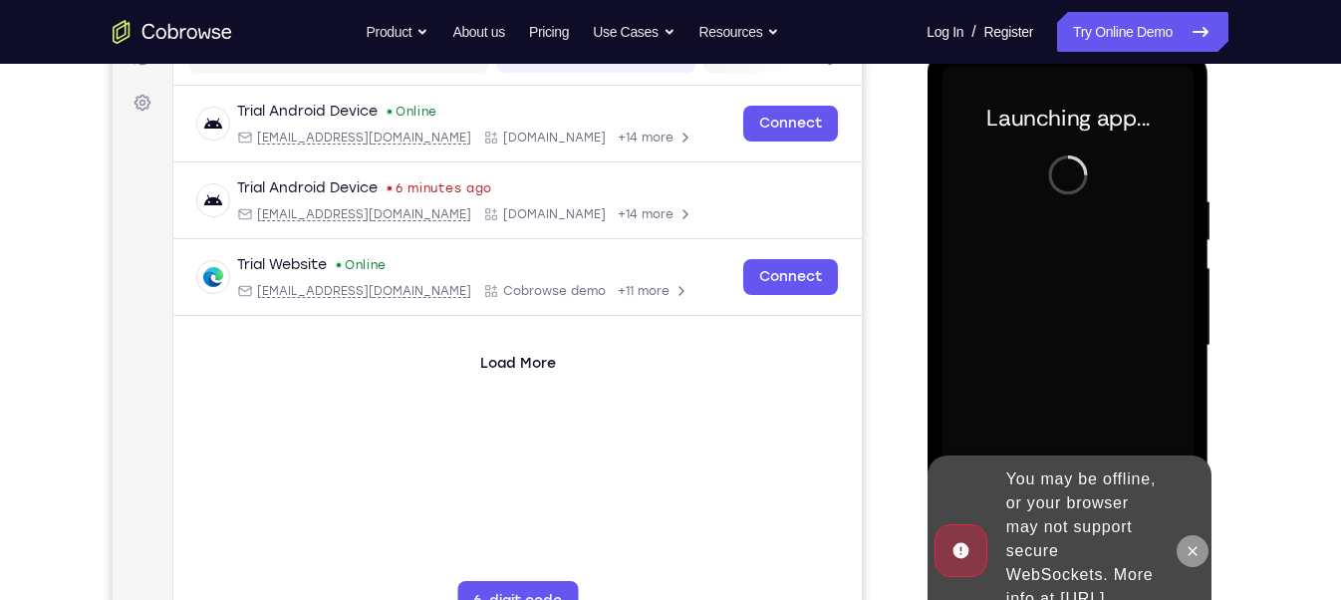
click at [1194, 543] on icon at bounding box center [1192, 551] width 16 height 16
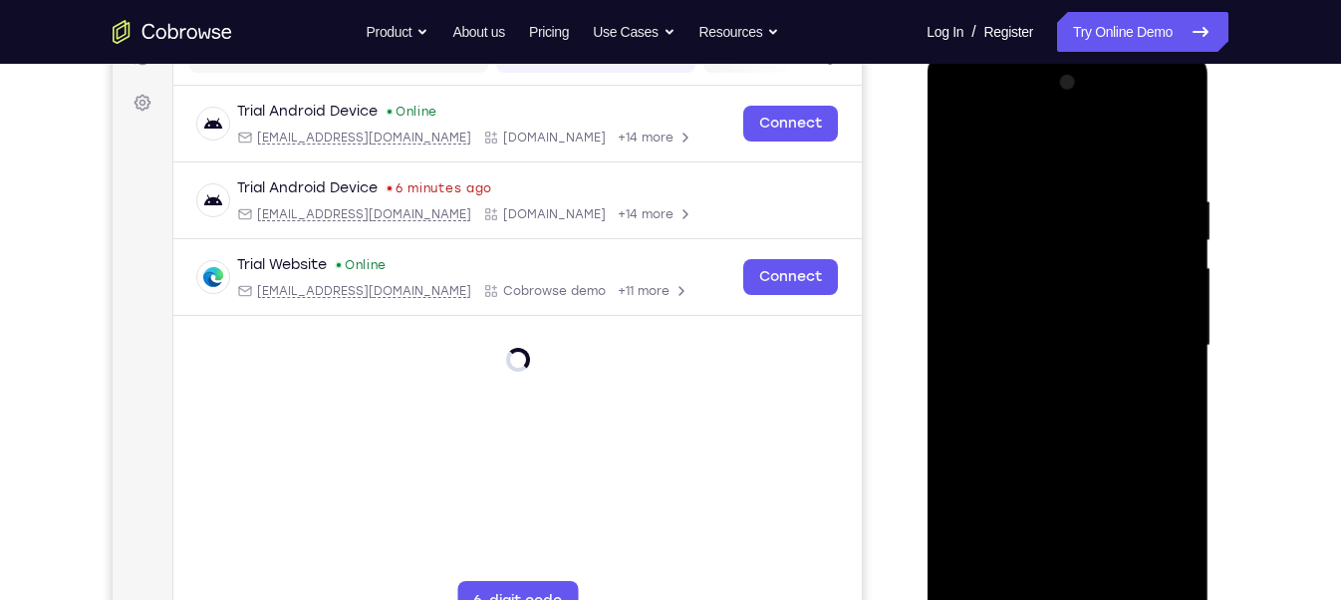
click at [1012, 186] on div at bounding box center [1067, 346] width 251 height 558
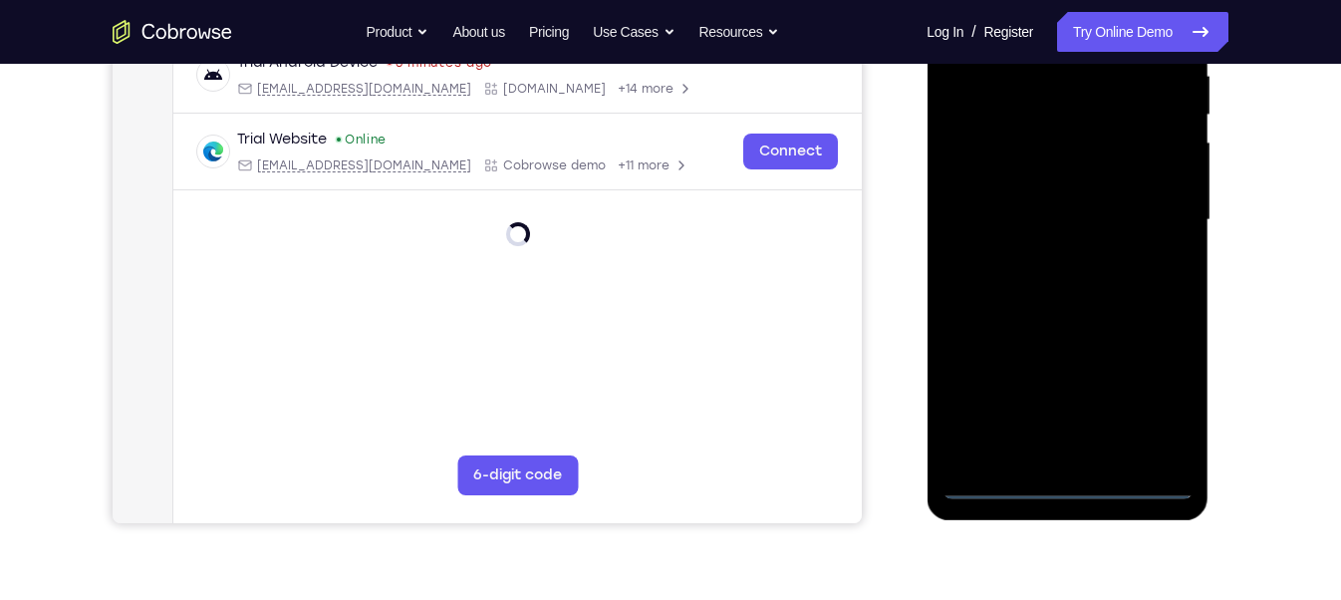
scroll to position [475, 0]
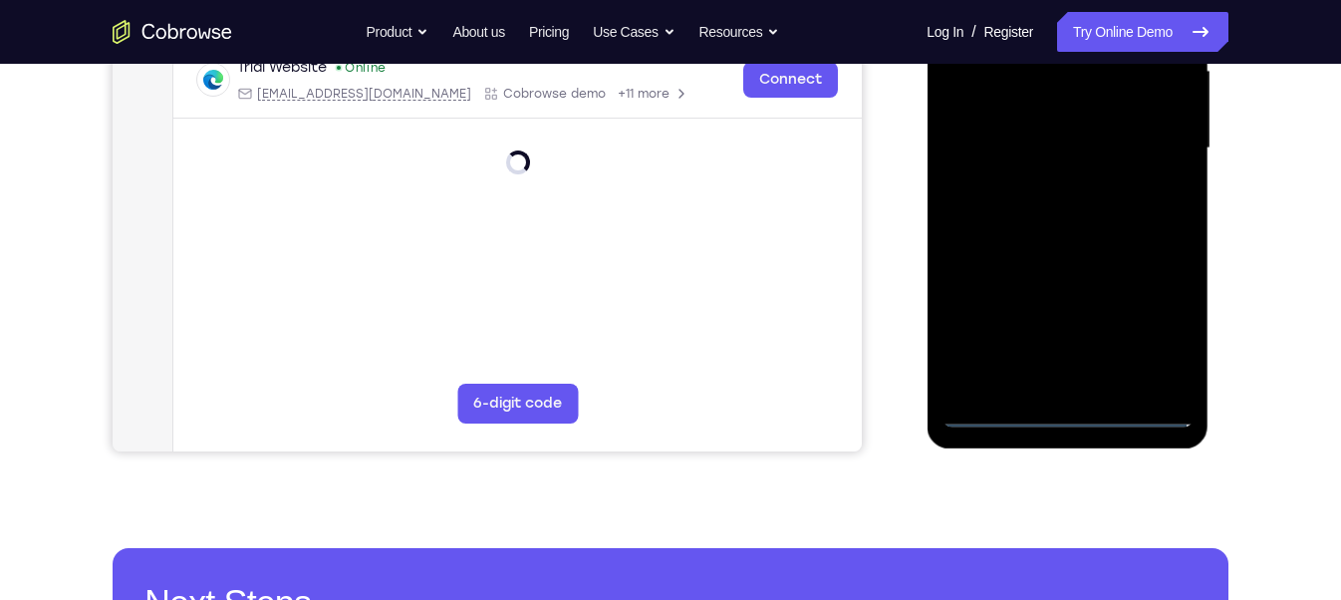
click at [1069, 412] on div at bounding box center [1067, 148] width 251 height 558
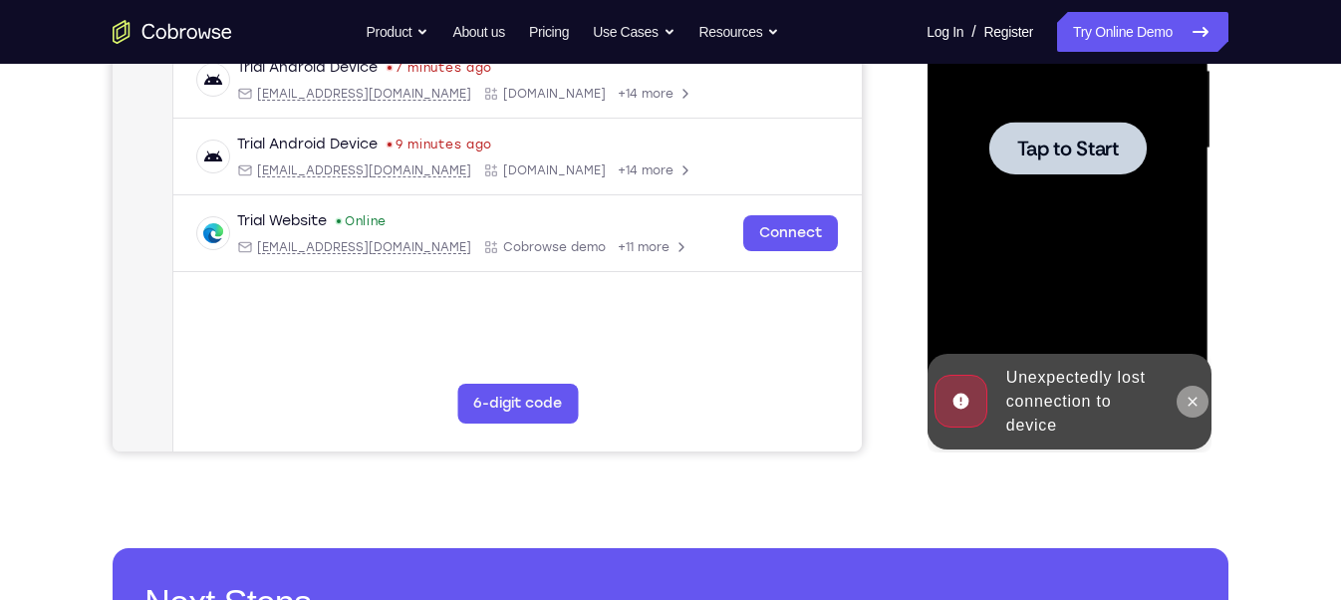
click at [1196, 401] on icon at bounding box center [1192, 402] width 16 height 16
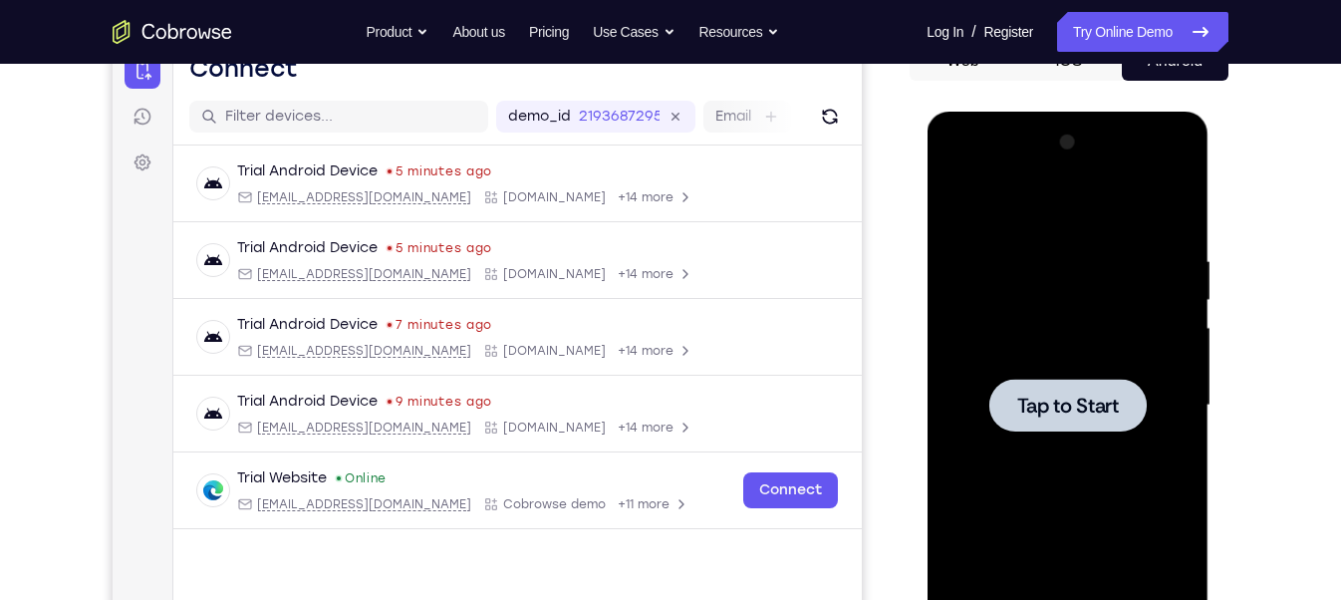
scroll to position [214, 0]
